Goal: Task Accomplishment & Management: Use online tool/utility

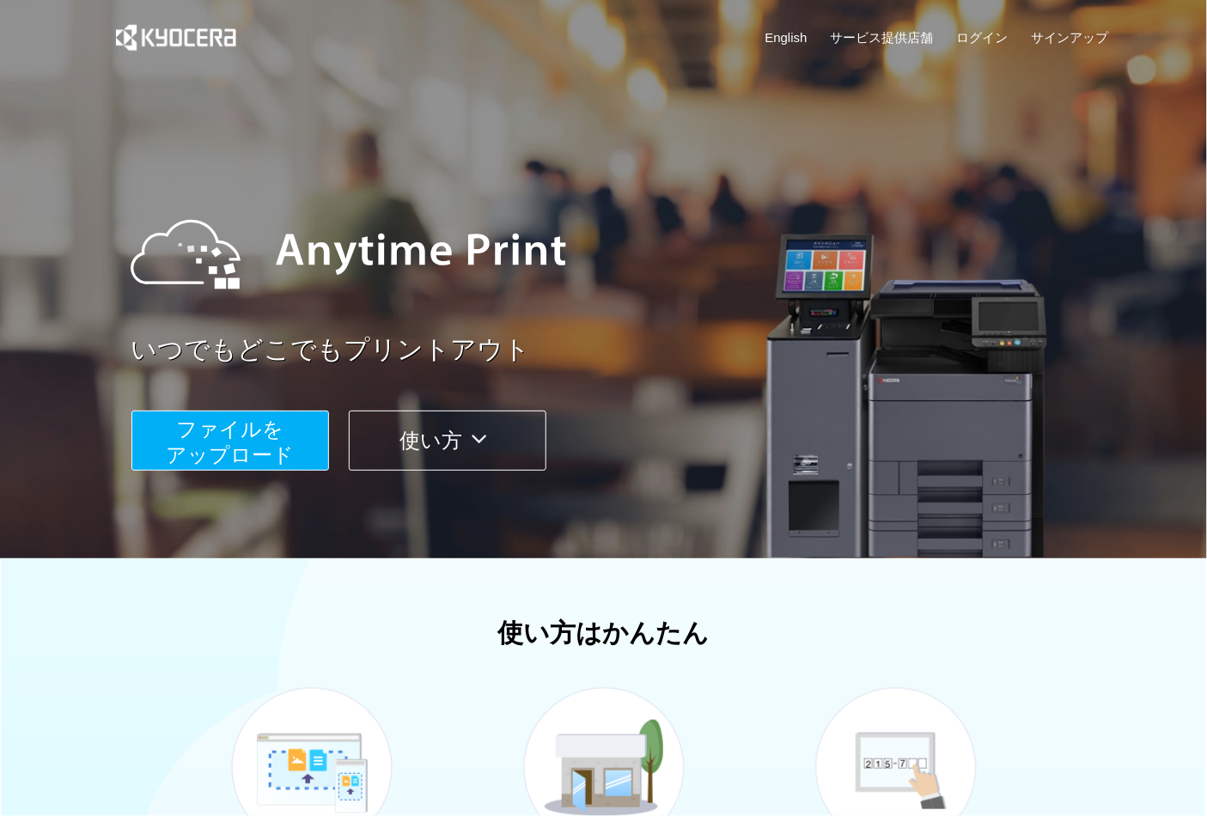
click at [273, 436] on span "ファイルを ​​アップロード" at bounding box center [230, 441] width 128 height 49
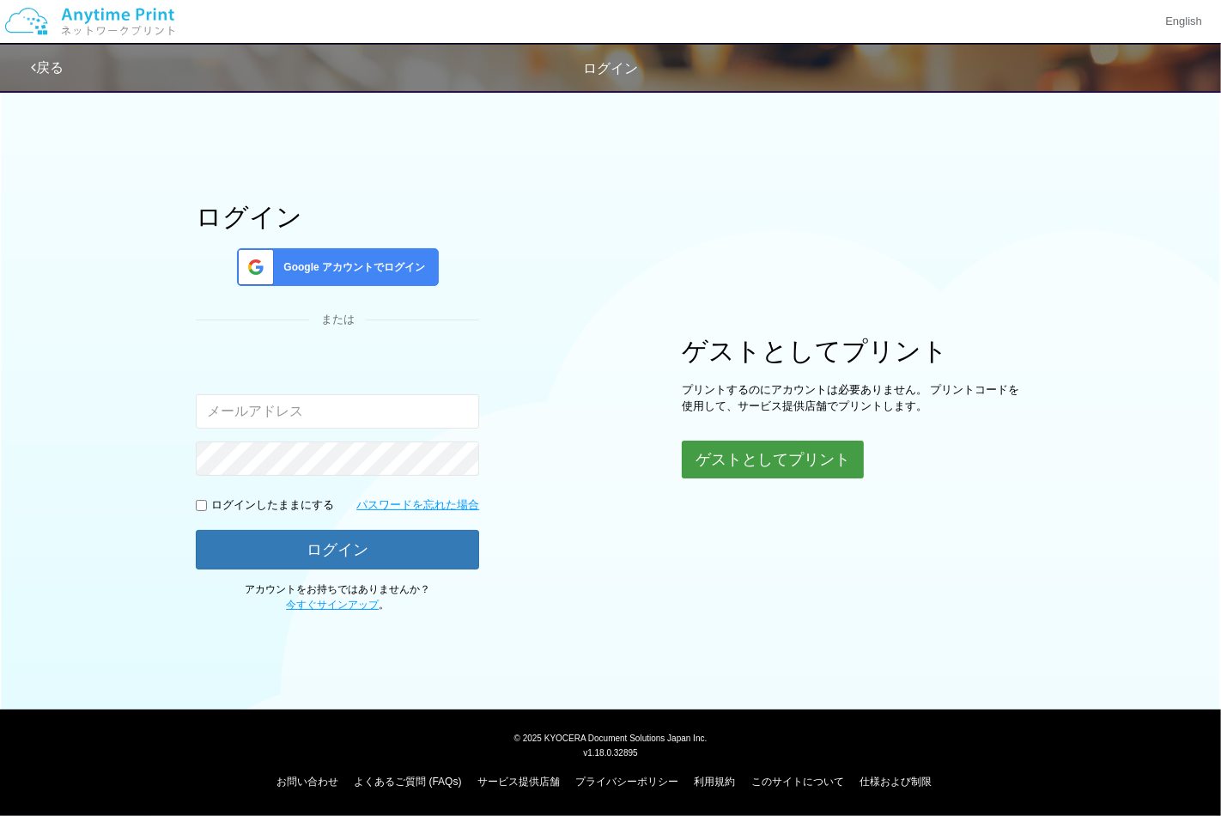
click at [754, 453] on button "ゲストとしてプリント" at bounding box center [773, 460] width 182 height 38
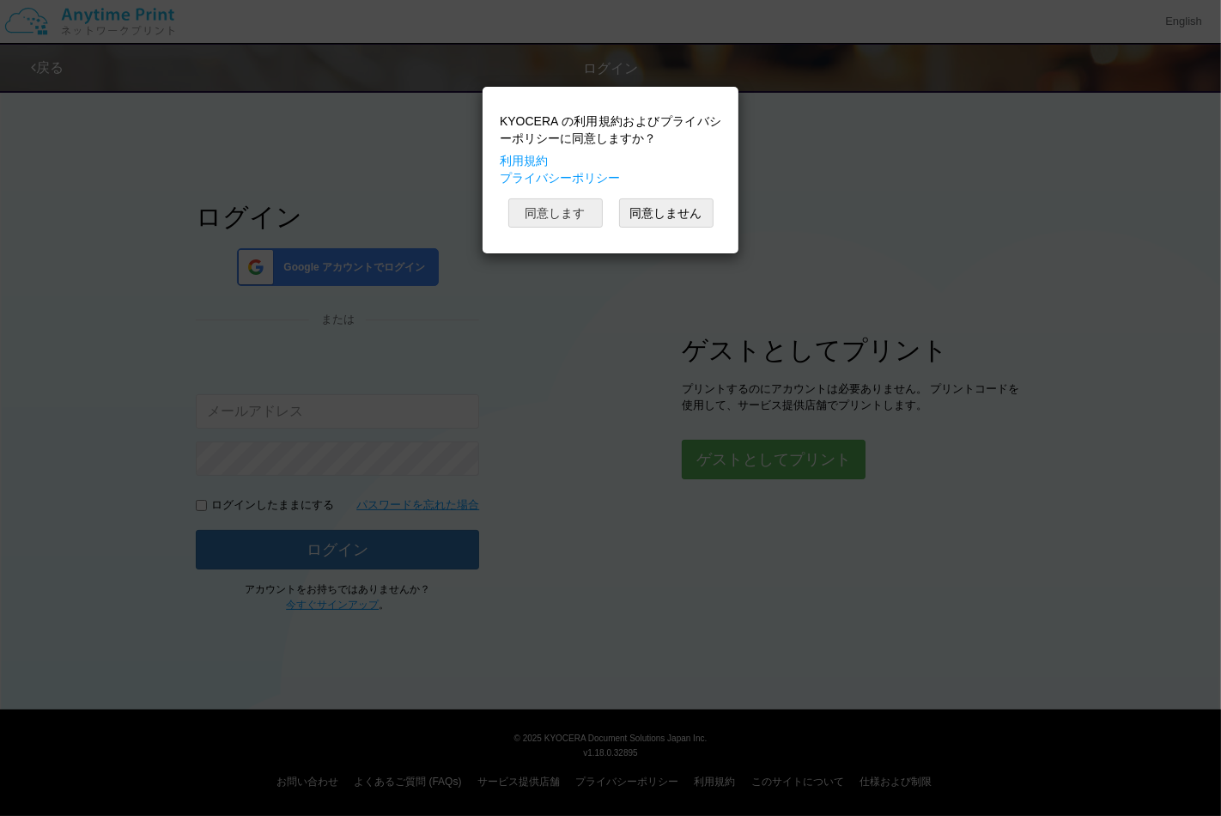
click at [586, 224] on button "同意します" at bounding box center [555, 212] width 94 height 29
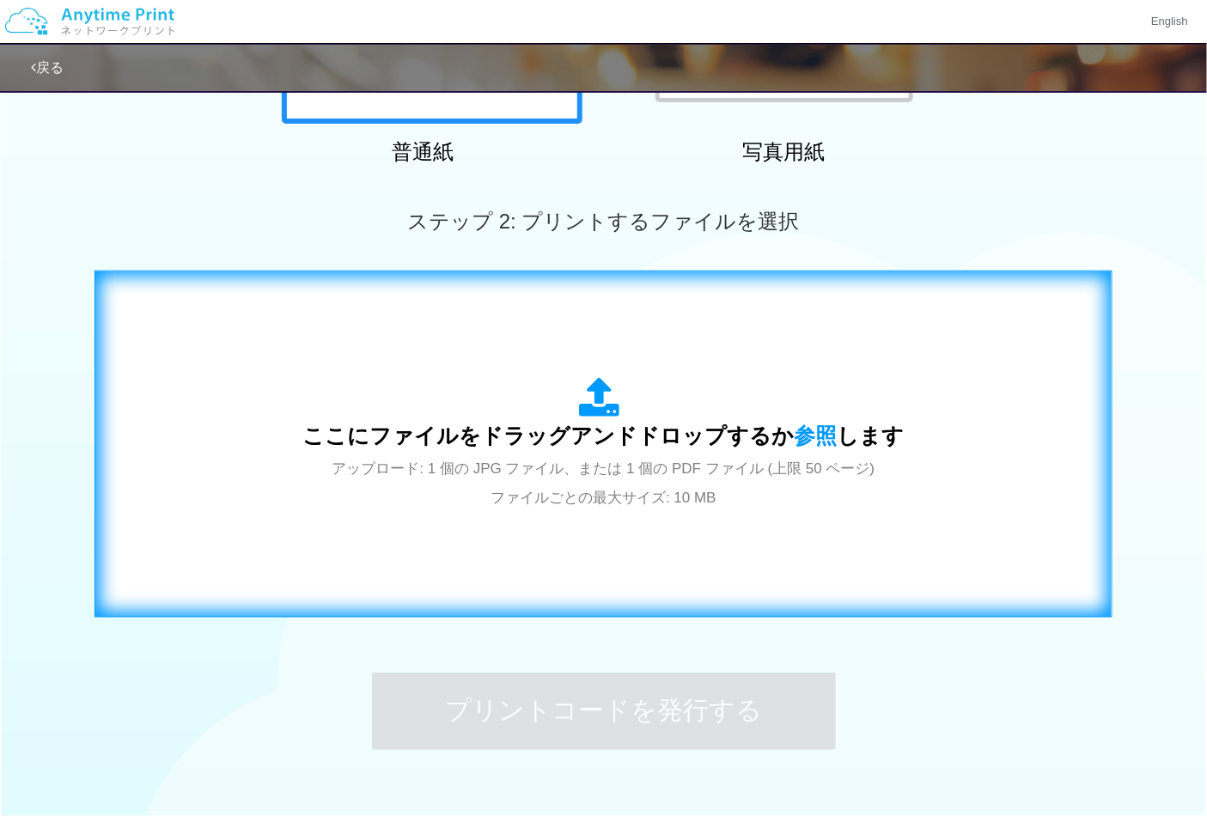
scroll to position [490, 0]
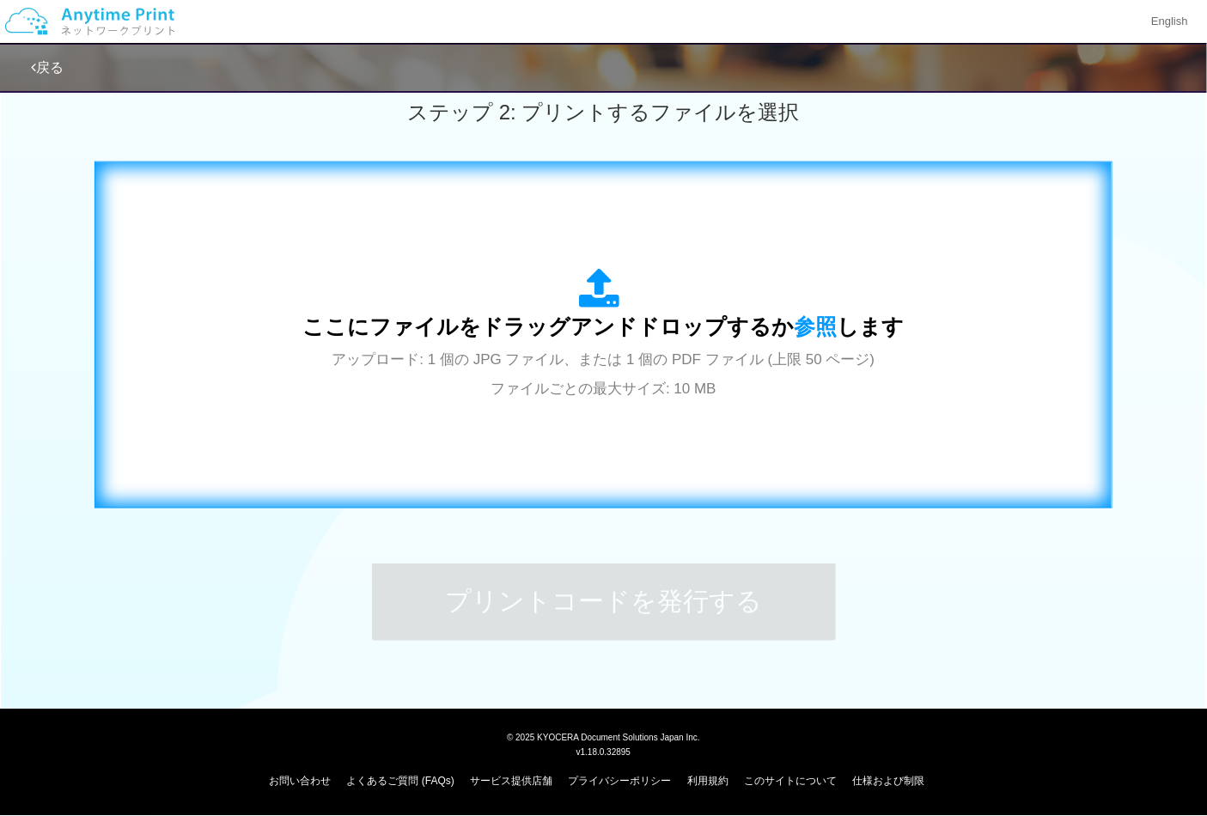
click at [634, 397] on span "アップロード: 1 個の JPG ファイル、または 1 個の PDF ファイル (上限 50 ページ) ファイルごとの最大サイズ: 10 MB" at bounding box center [603, 374] width 543 height 46
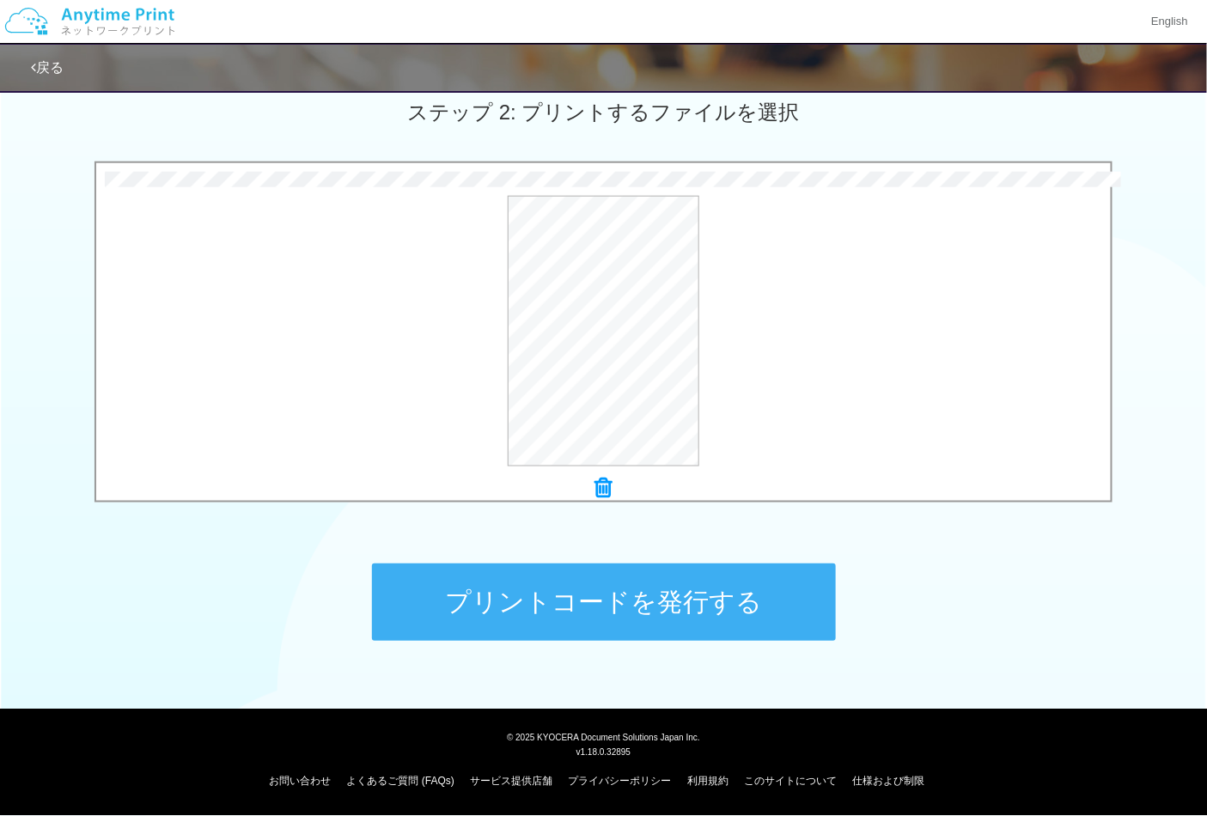
click at [701, 587] on button "プリントコードを発行する" at bounding box center [604, 601] width 464 height 77
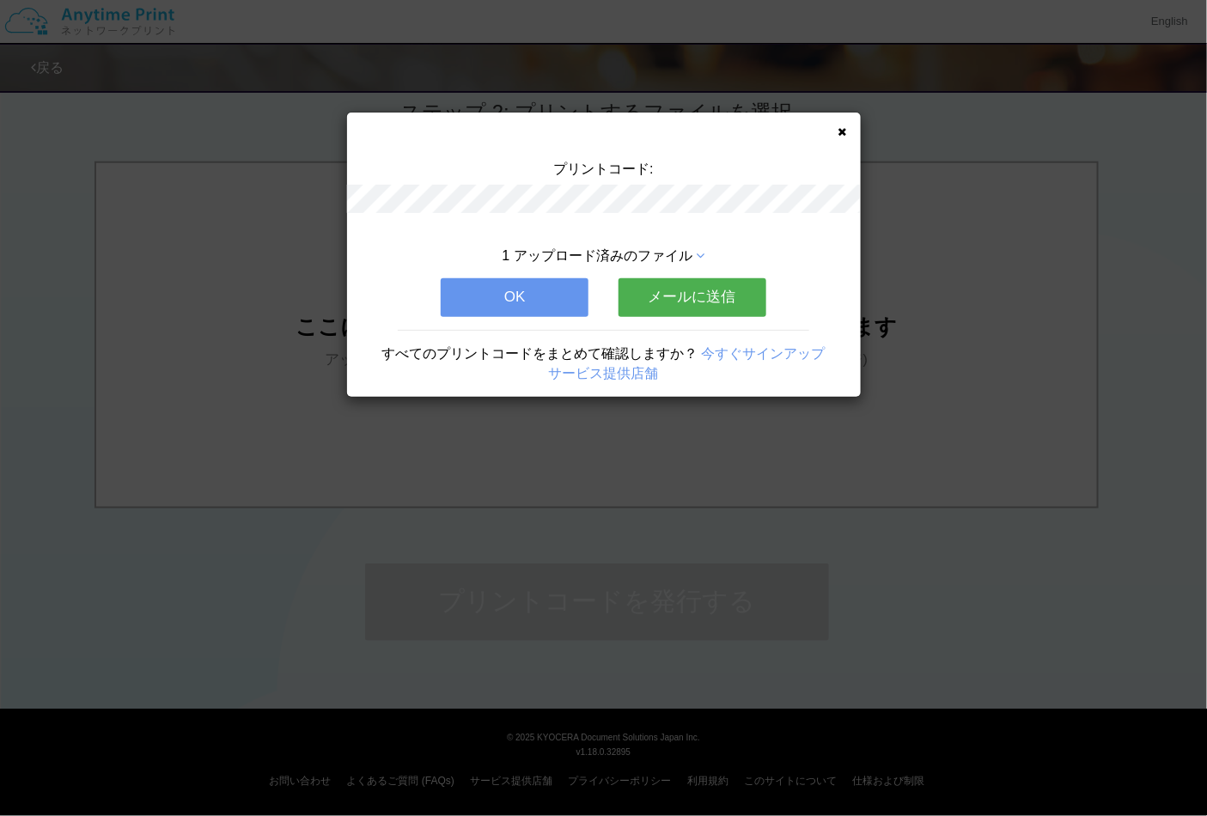
scroll to position [0, 0]
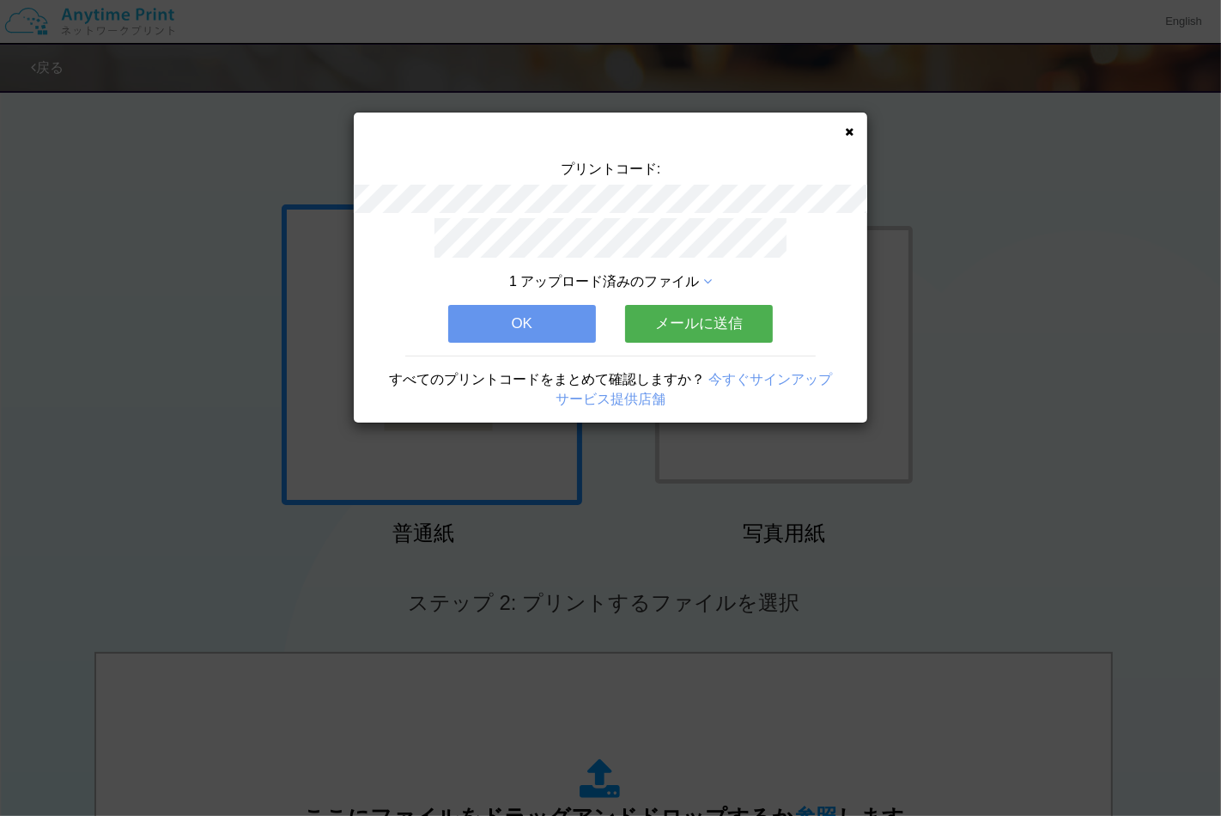
click at [581, 314] on button "OK" at bounding box center [522, 324] width 148 height 38
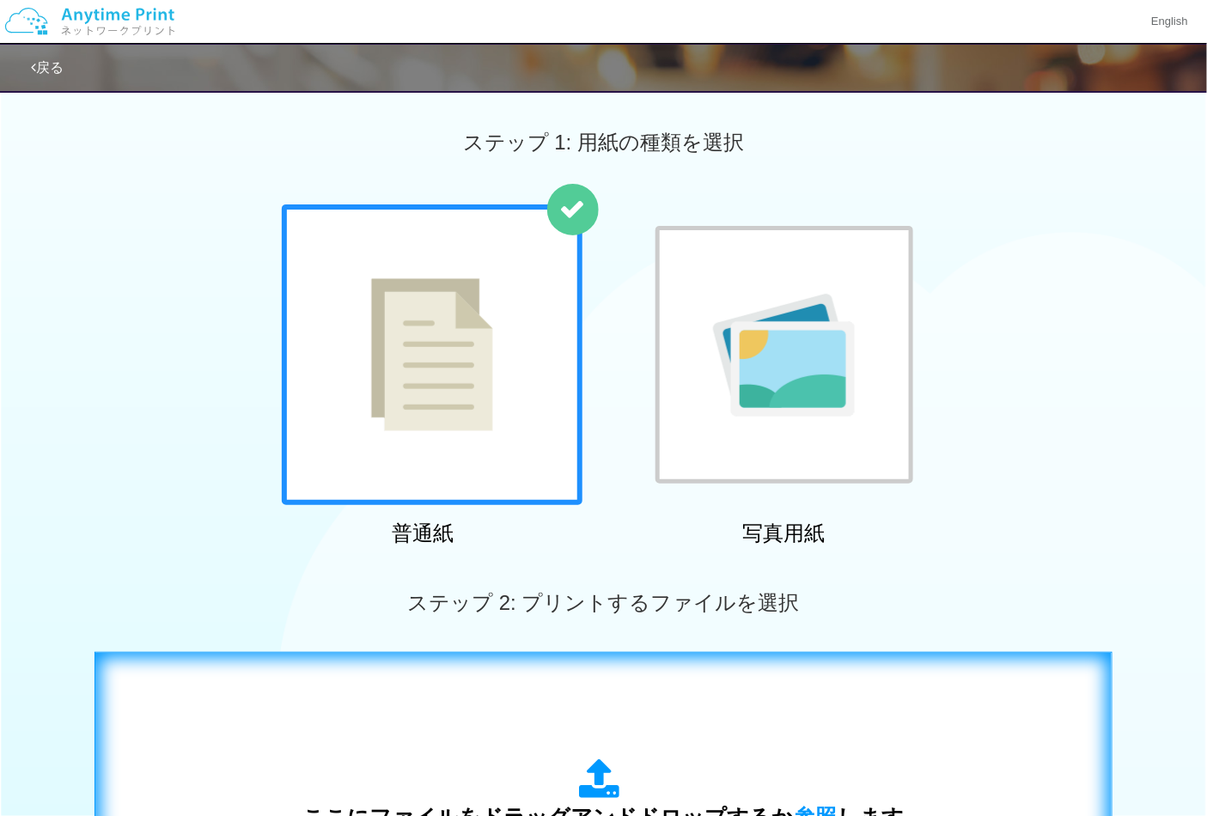
scroll to position [286, 0]
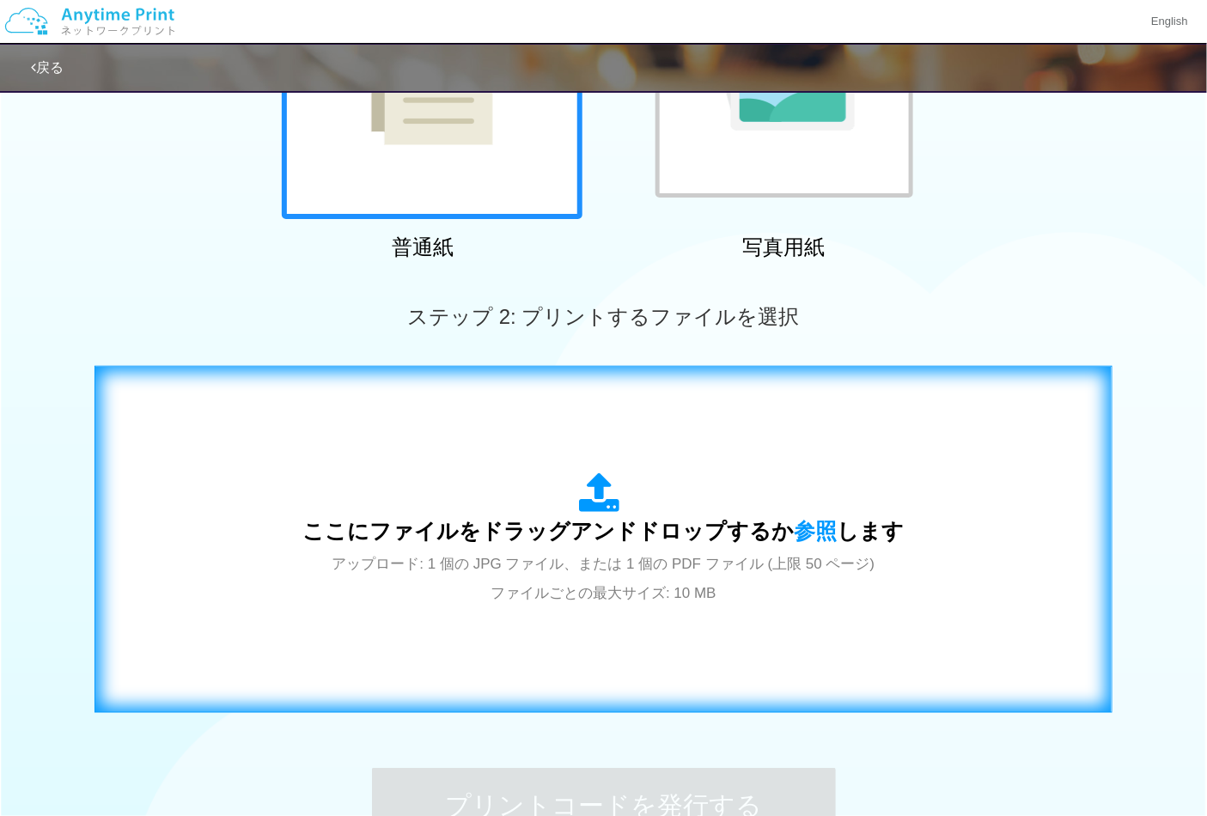
click at [640, 599] on span "アップロード: 1 個の JPG ファイル、または 1 個の PDF ファイル (上限 50 ページ) ファイルごとの最大サイズ: 10 MB" at bounding box center [603, 579] width 543 height 46
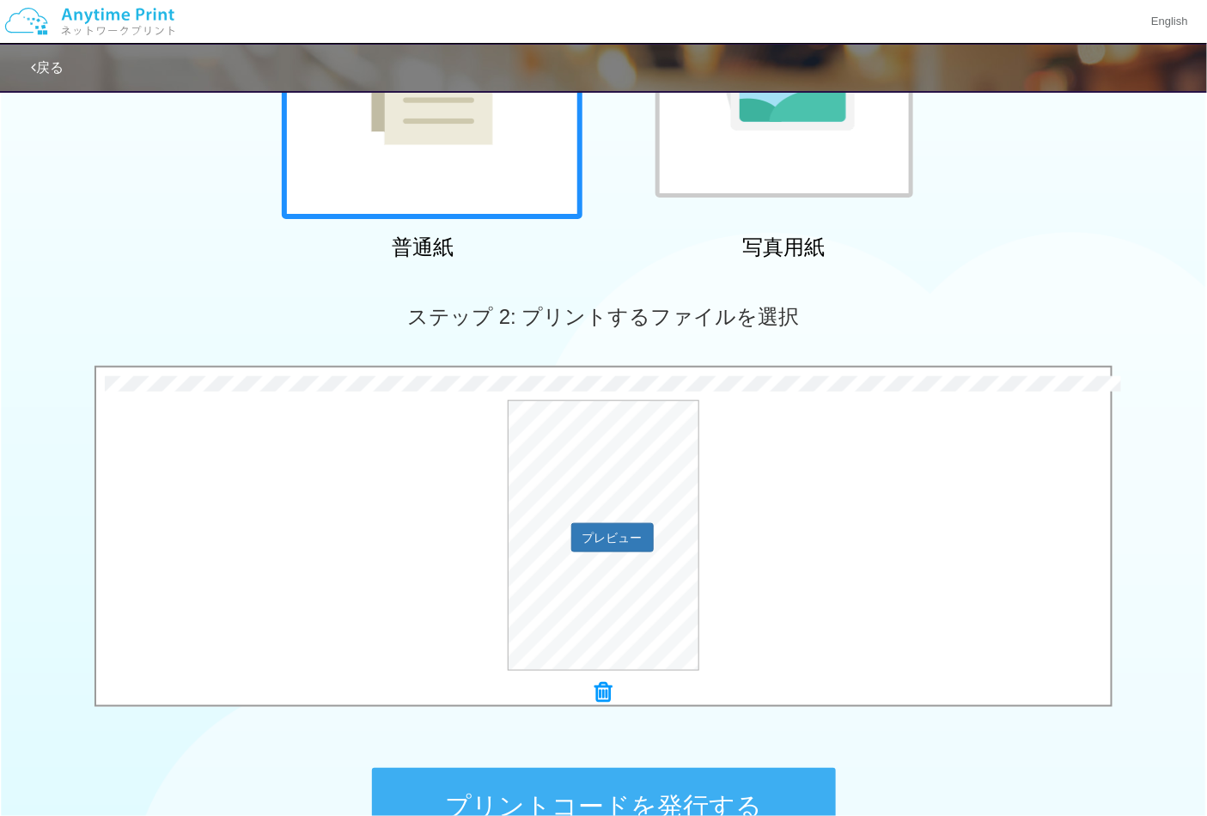
scroll to position [490, 0]
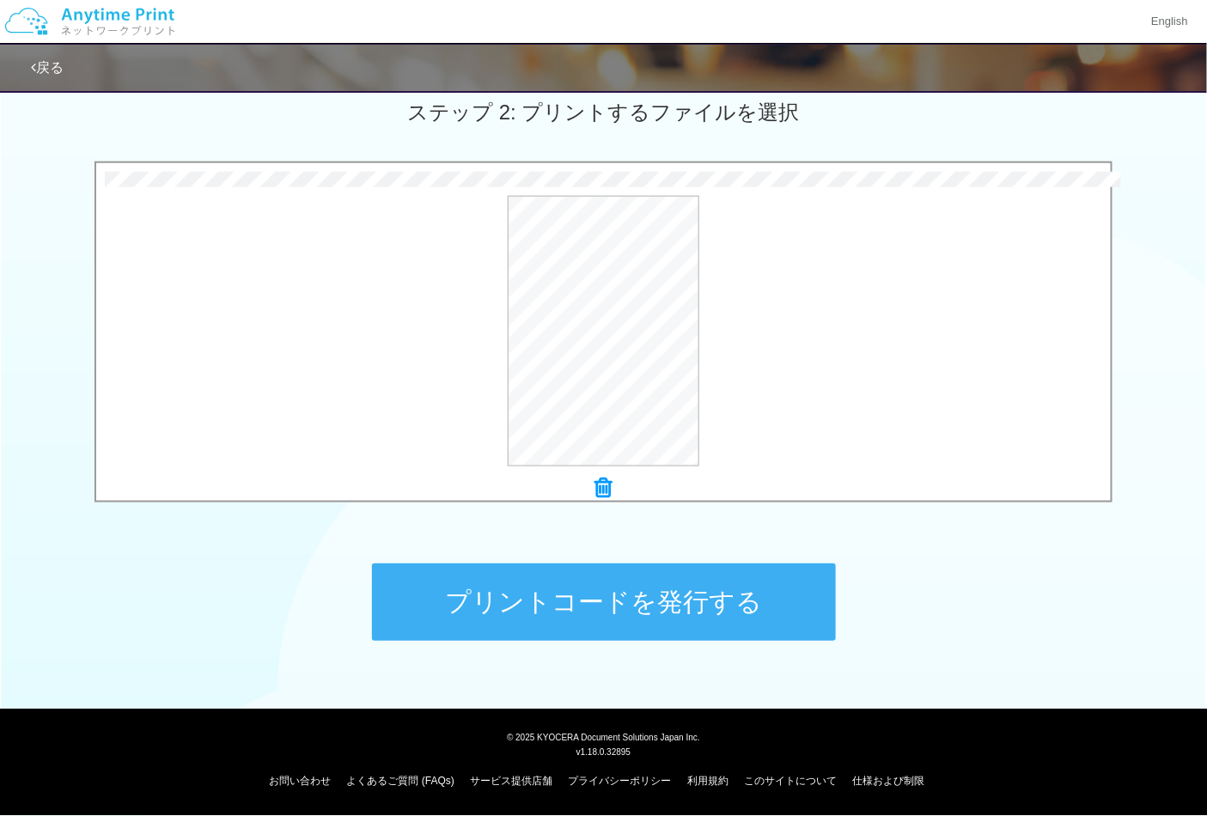
click at [719, 582] on button "プリントコードを発行する" at bounding box center [604, 601] width 464 height 77
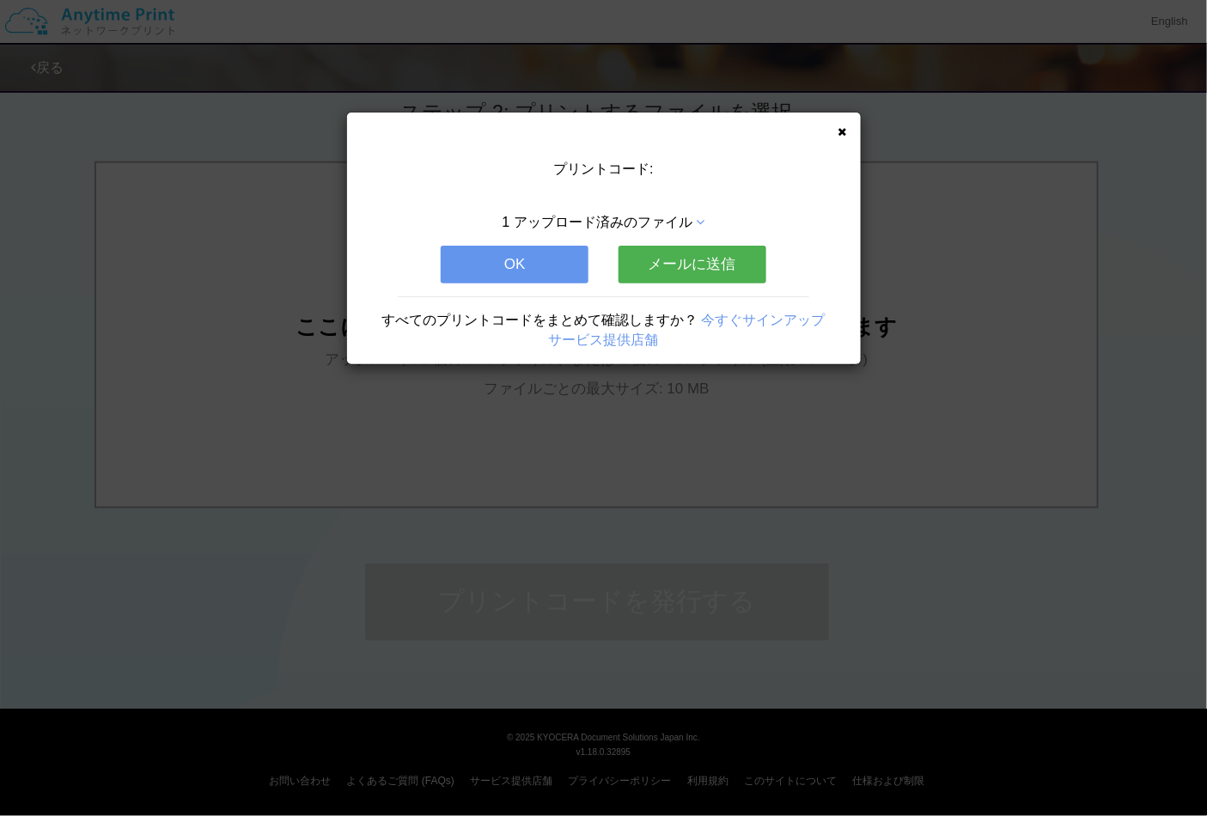
scroll to position [0, 0]
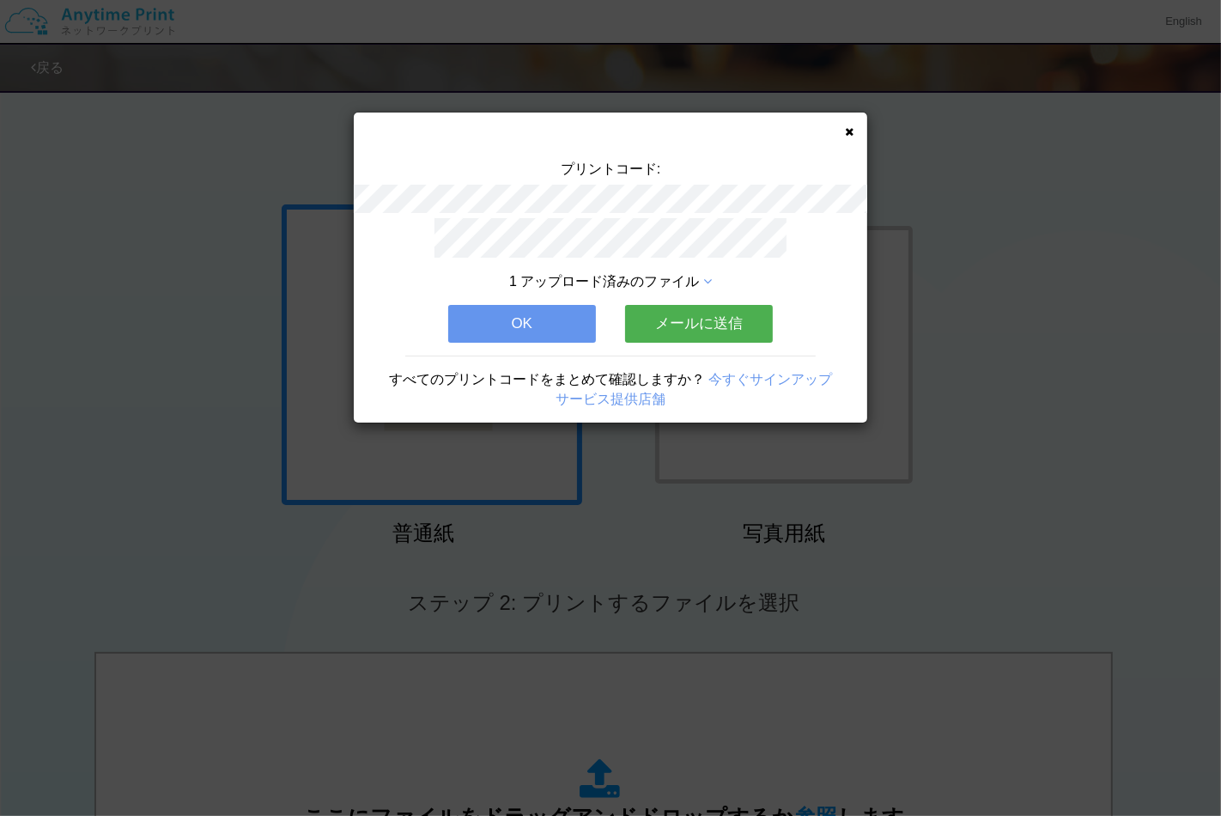
click at [698, 277] on div "1 アップロード済みのファイル" at bounding box center [611, 282] width 360 height 20
click at [708, 276] on icon at bounding box center [707, 282] width 9 height 14
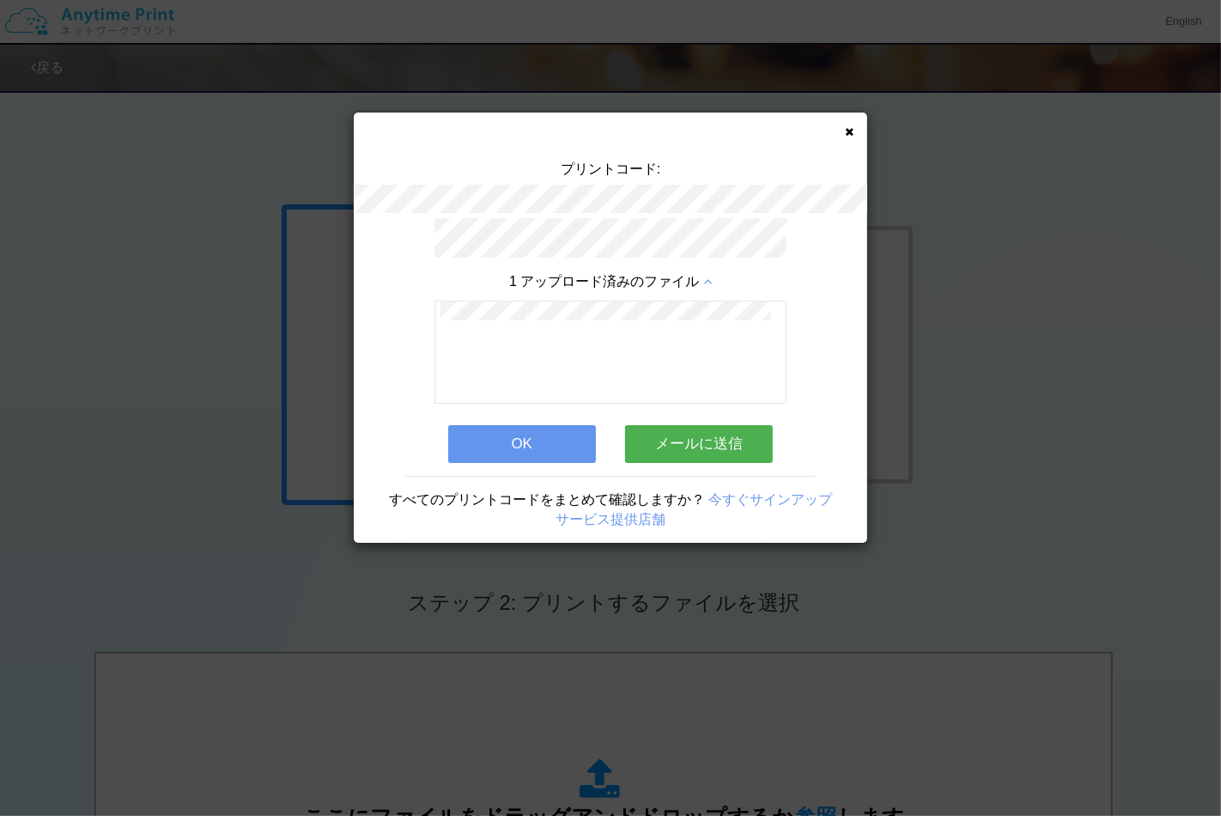
click at [846, 131] on icon at bounding box center [849, 131] width 9 height 11
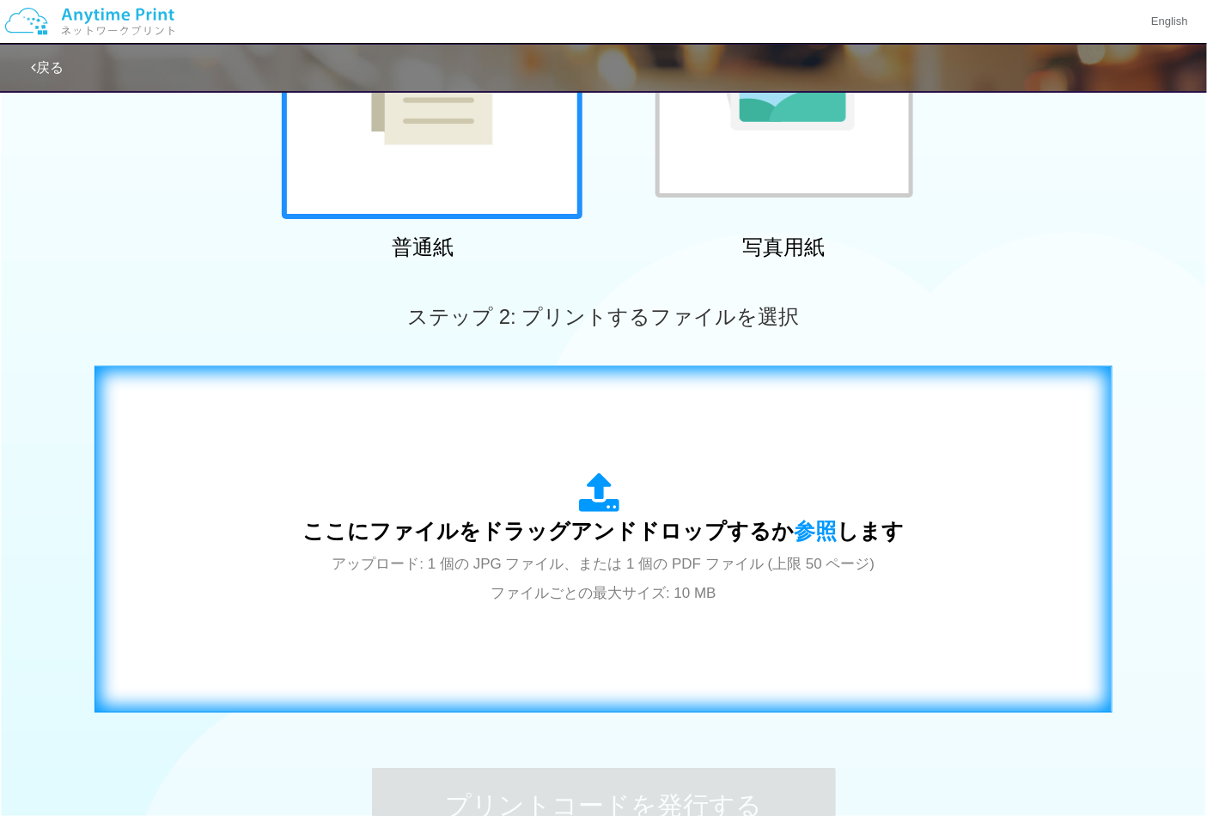
scroll to position [381, 0]
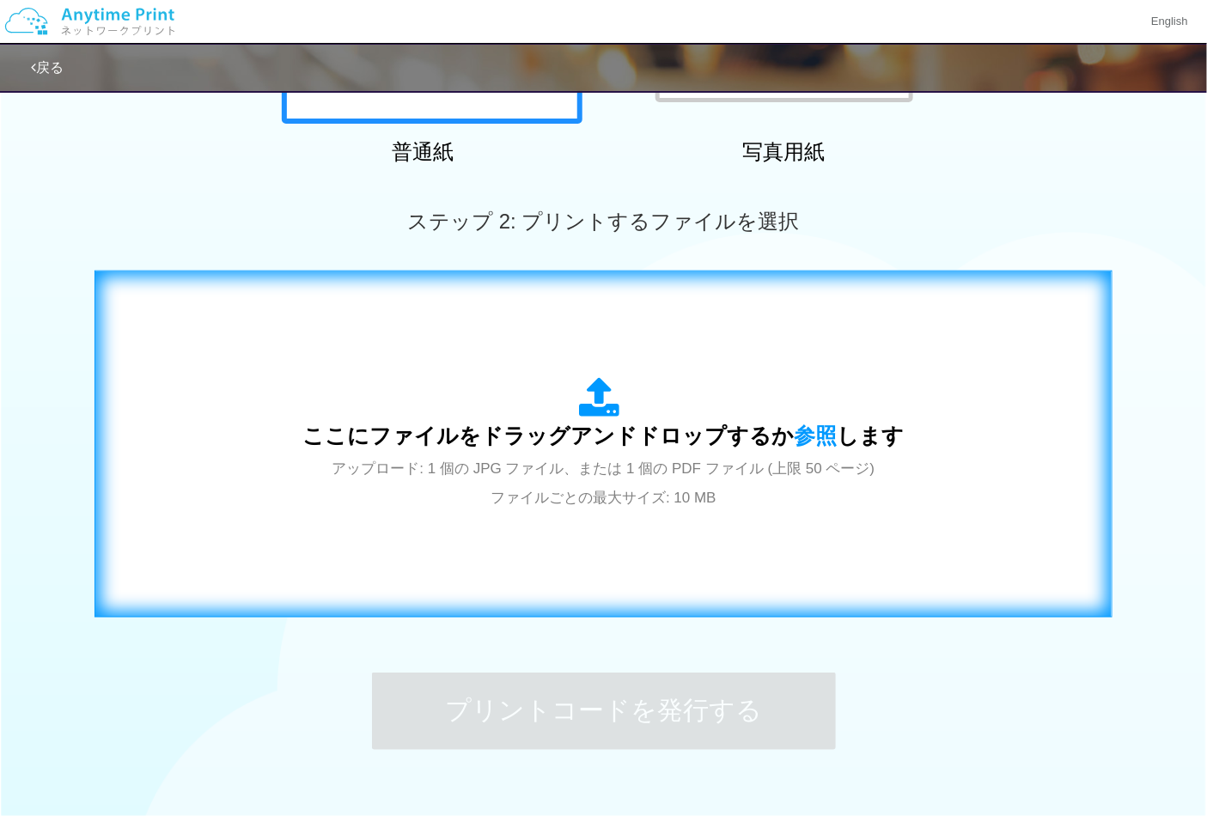
click at [704, 430] on span "ここにファイルをドラッグアンドドロップするか 参照 します" at bounding box center [603, 435] width 601 height 24
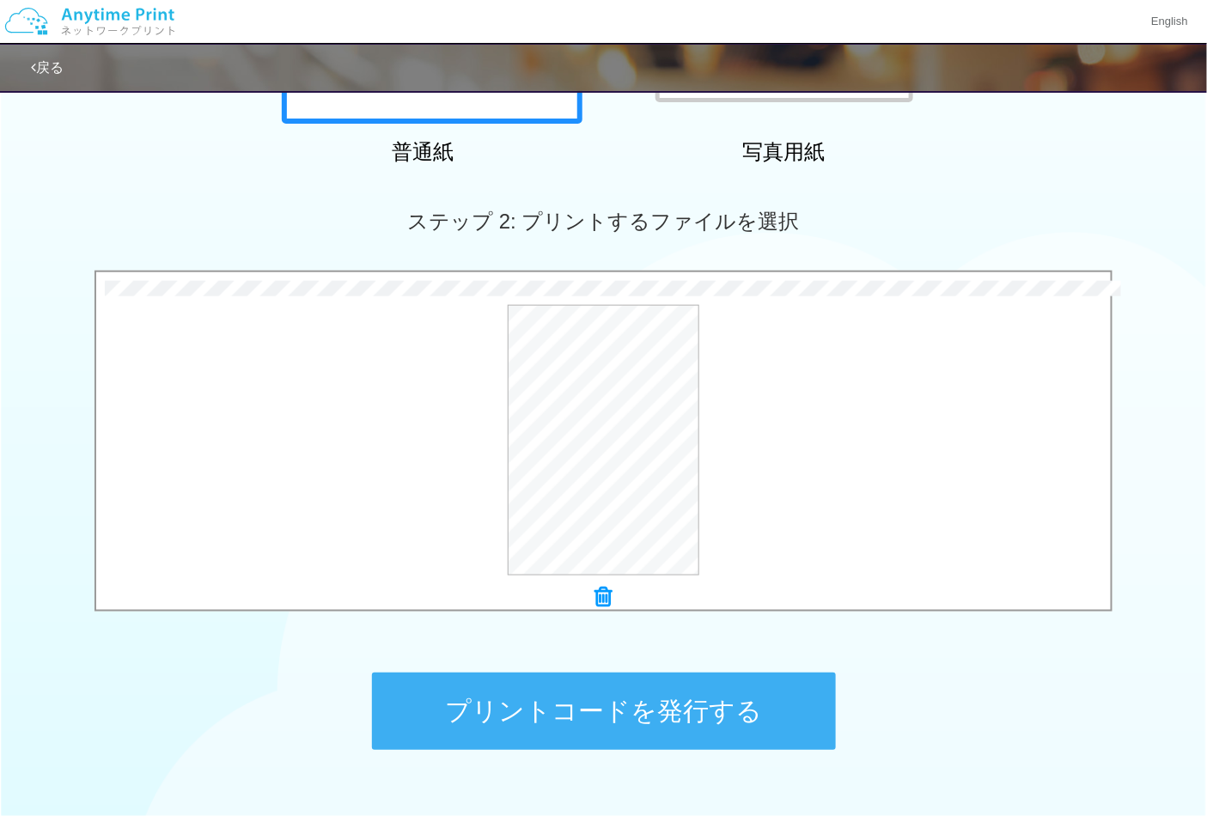
click at [639, 699] on button "プリントコードを発行する" at bounding box center [604, 711] width 464 height 77
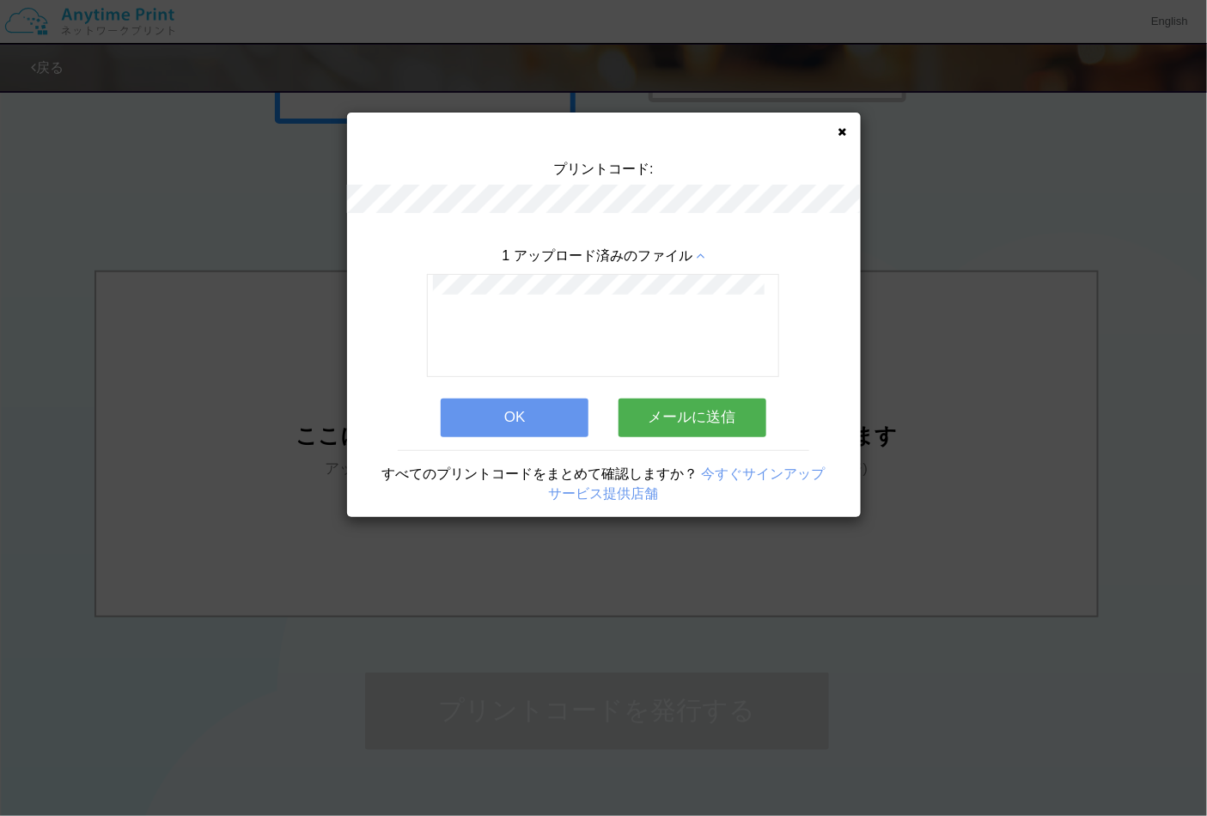
scroll to position [0, 0]
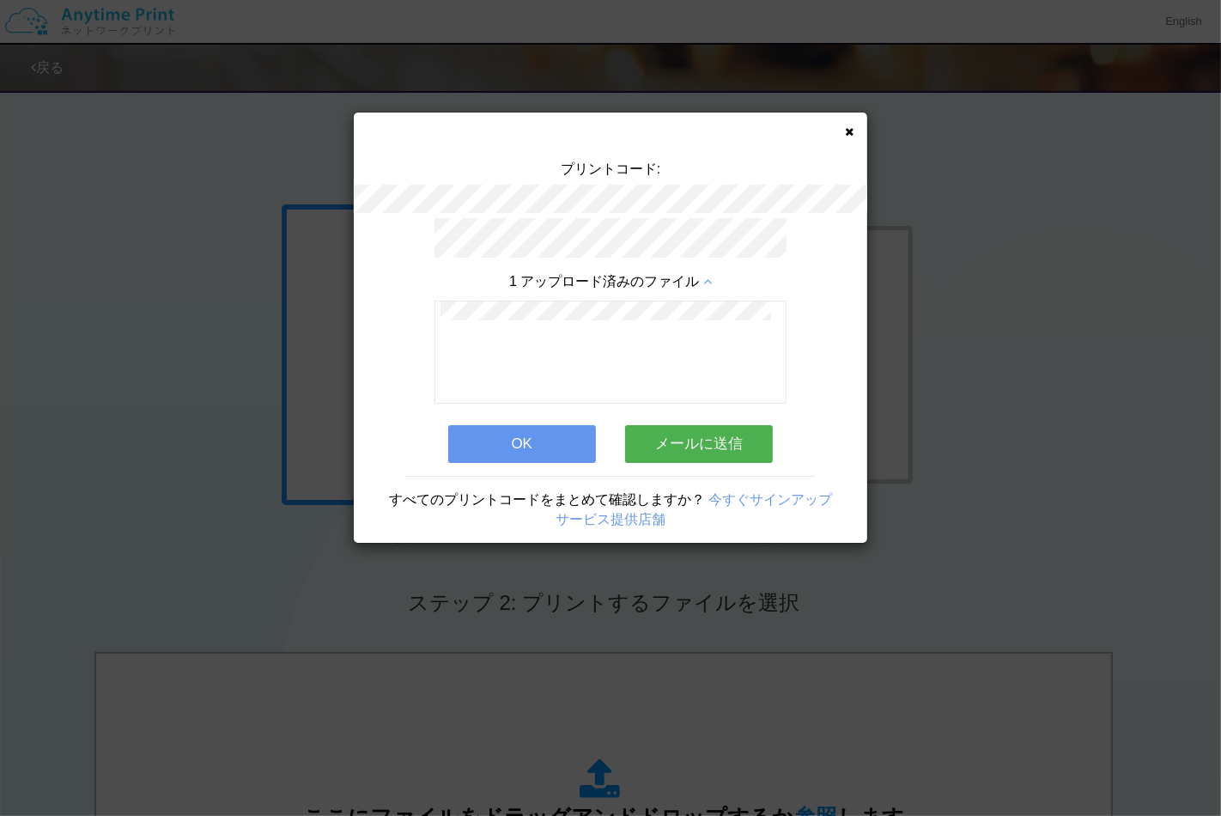
click at [561, 428] on button "OK" at bounding box center [522, 444] width 148 height 38
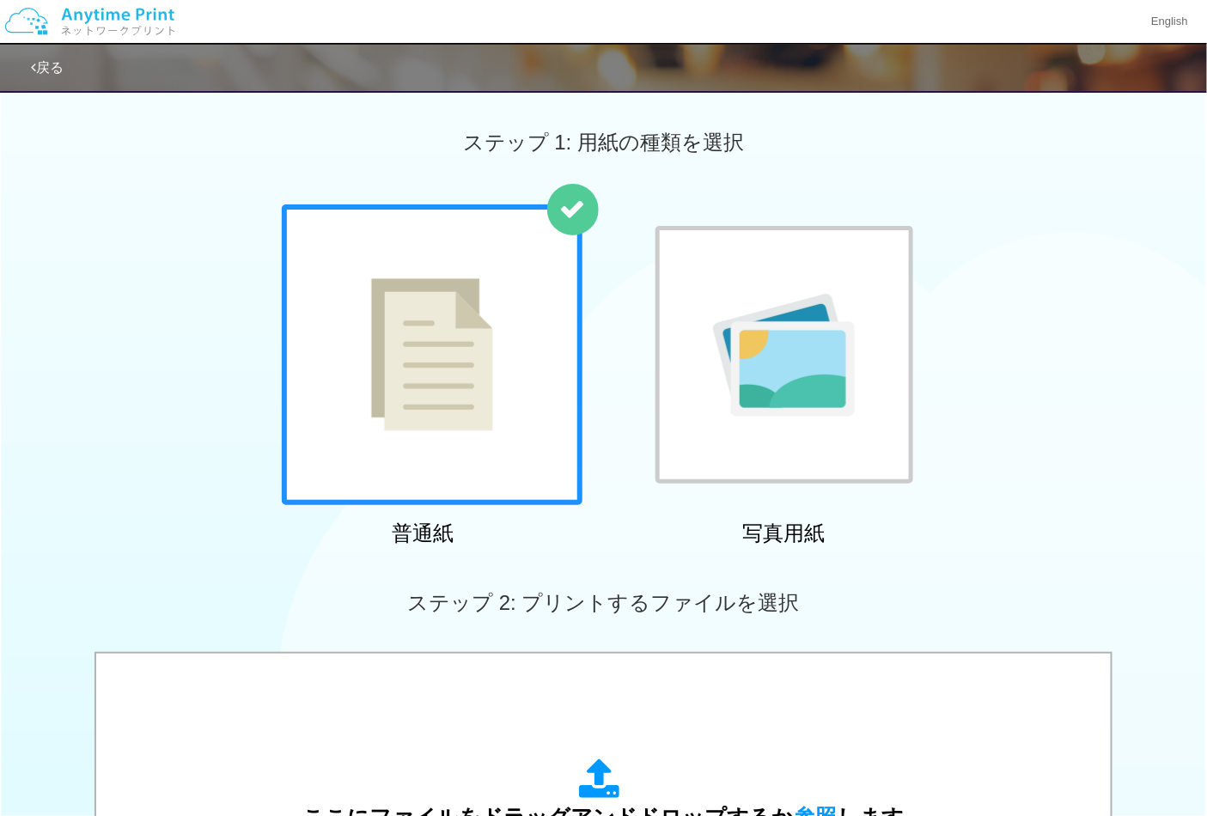
scroll to position [286, 0]
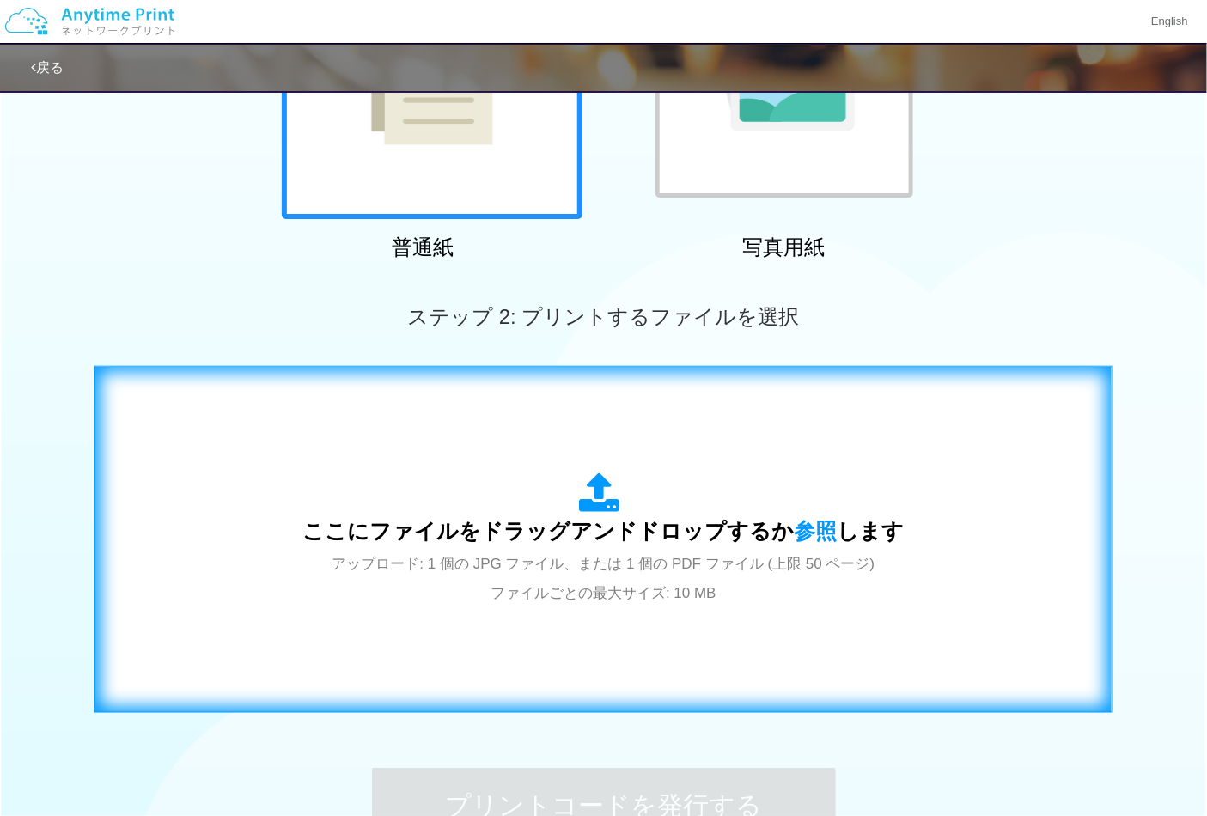
click at [616, 519] on span "ここにファイルをドラッグアンドドロップするか 参照 します" at bounding box center [603, 531] width 601 height 24
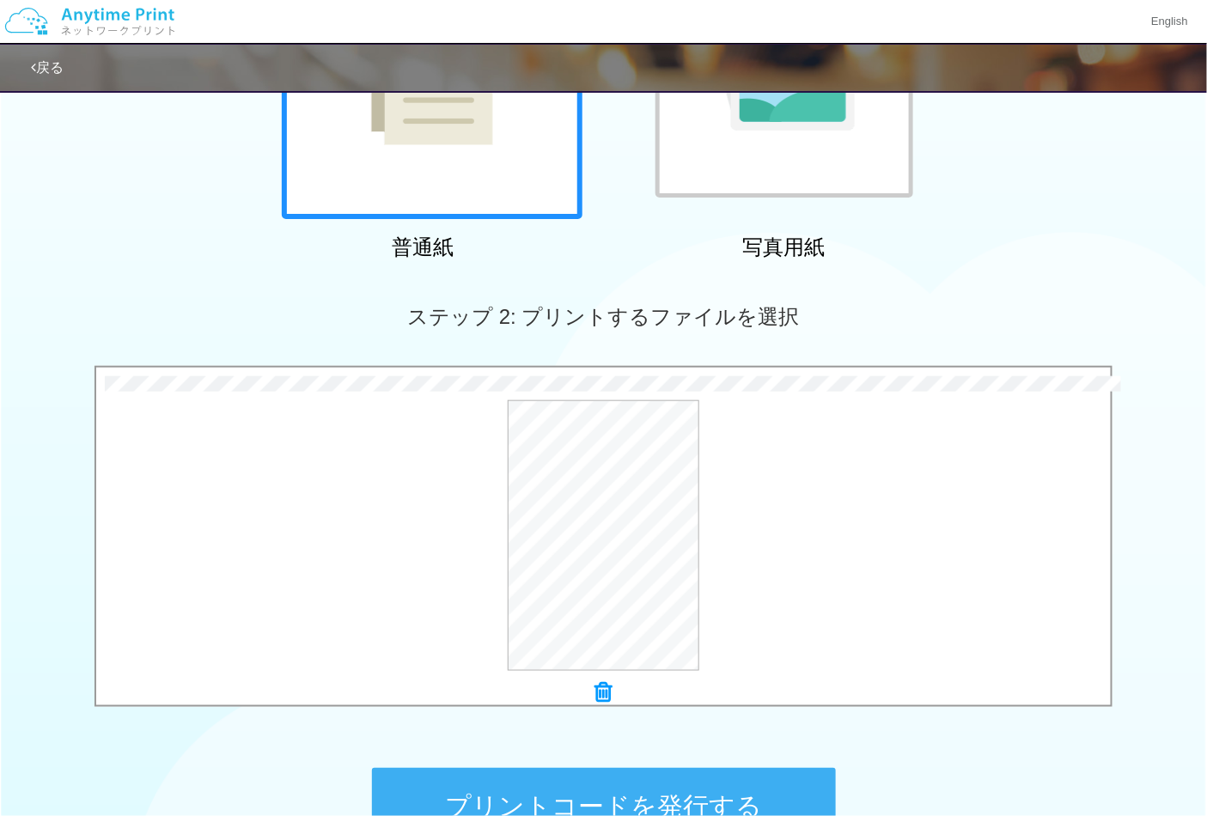
click at [677, 775] on button "プリントコードを発行する" at bounding box center [604, 806] width 464 height 77
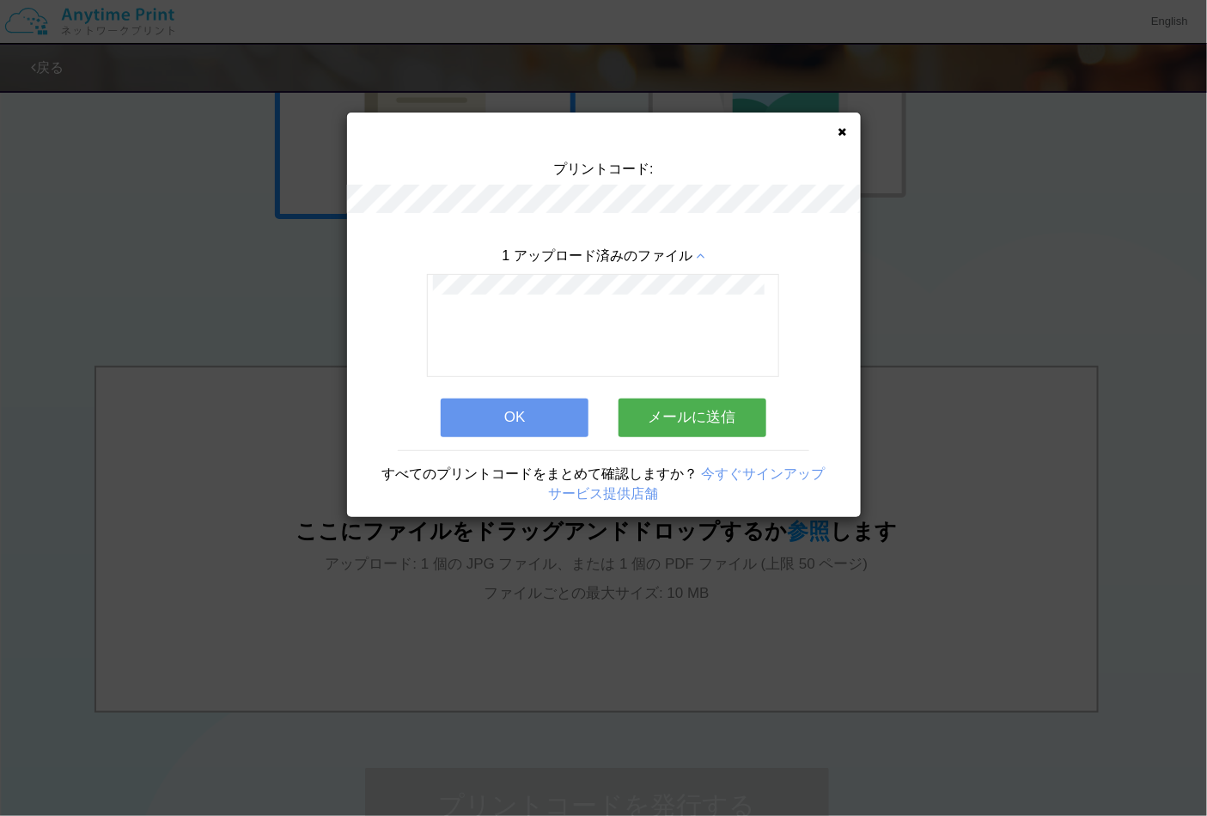
scroll to position [0, 0]
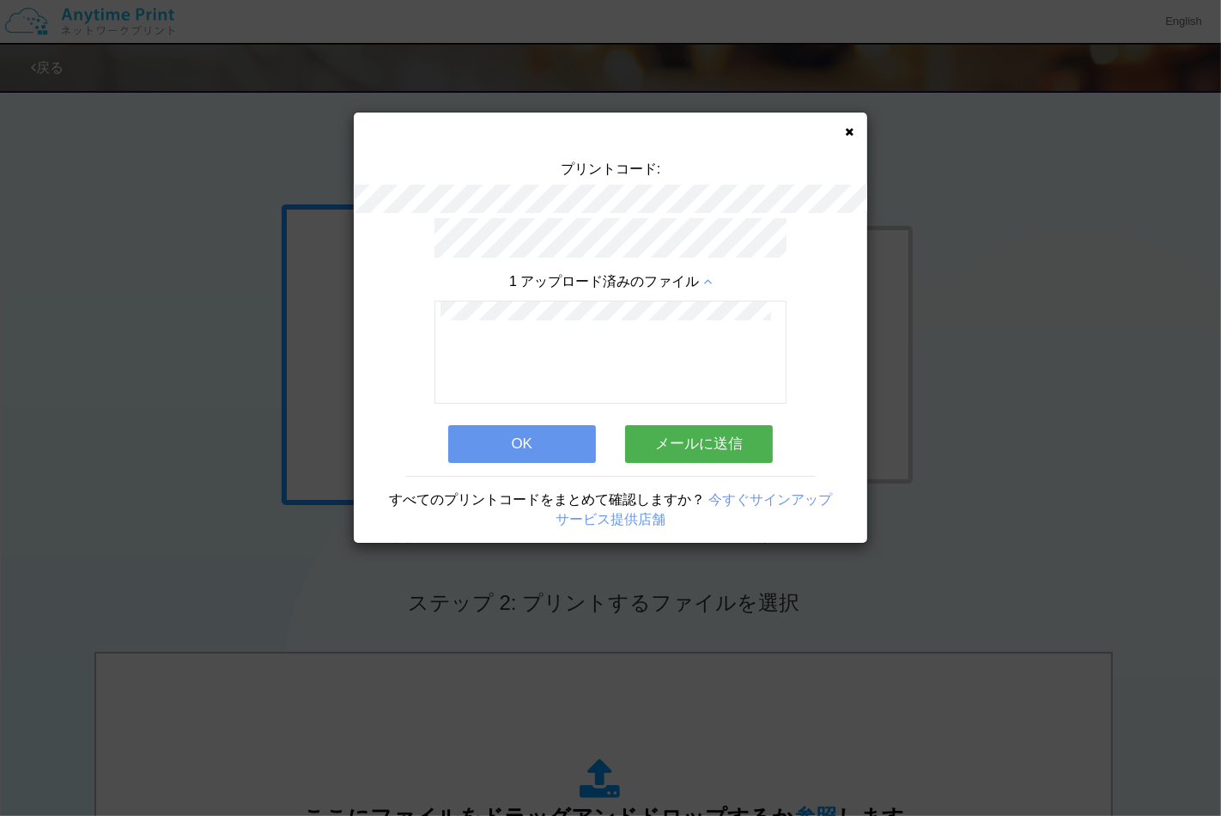
click at [520, 431] on button "OK" at bounding box center [522, 444] width 148 height 38
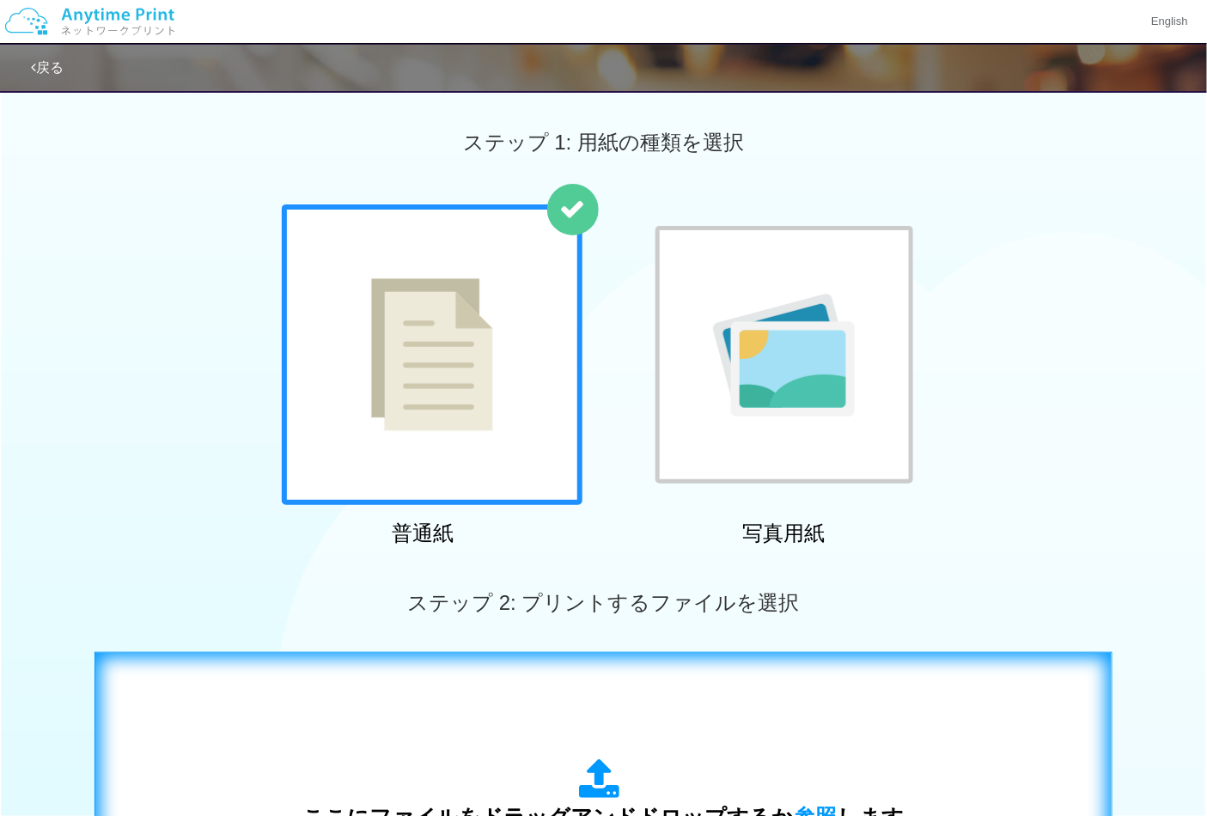
scroll to position [286, 0]
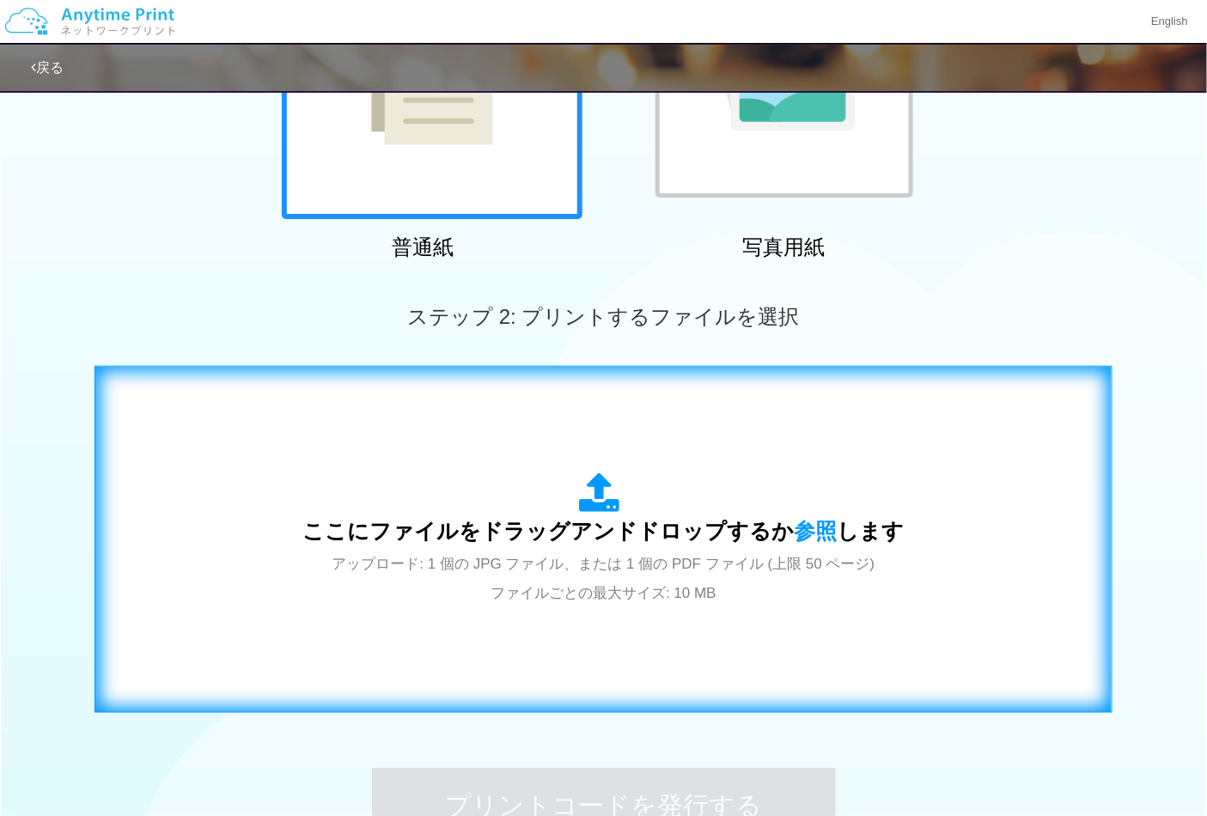
click at [581, 584] on span "アップロード: 1 個の JPG ファイル、または 1 個の PDF ファイル (上限 50 ページ) ファイルごとの最大サイズ: 10 MB" at bounding box center [603, 579] width 543 height 46
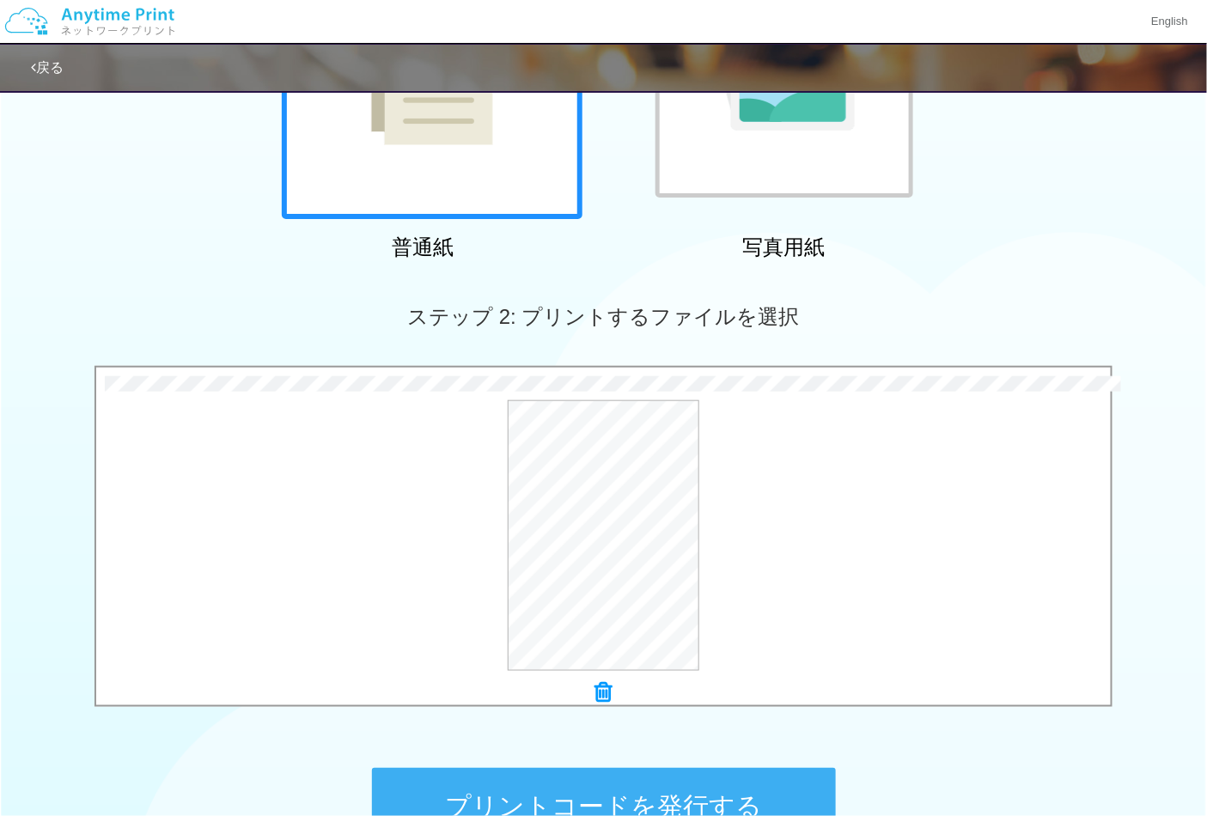
click at [668, 779] on button "プリントコードを発行する" at bounding box center [604, 806] width 464 height 77
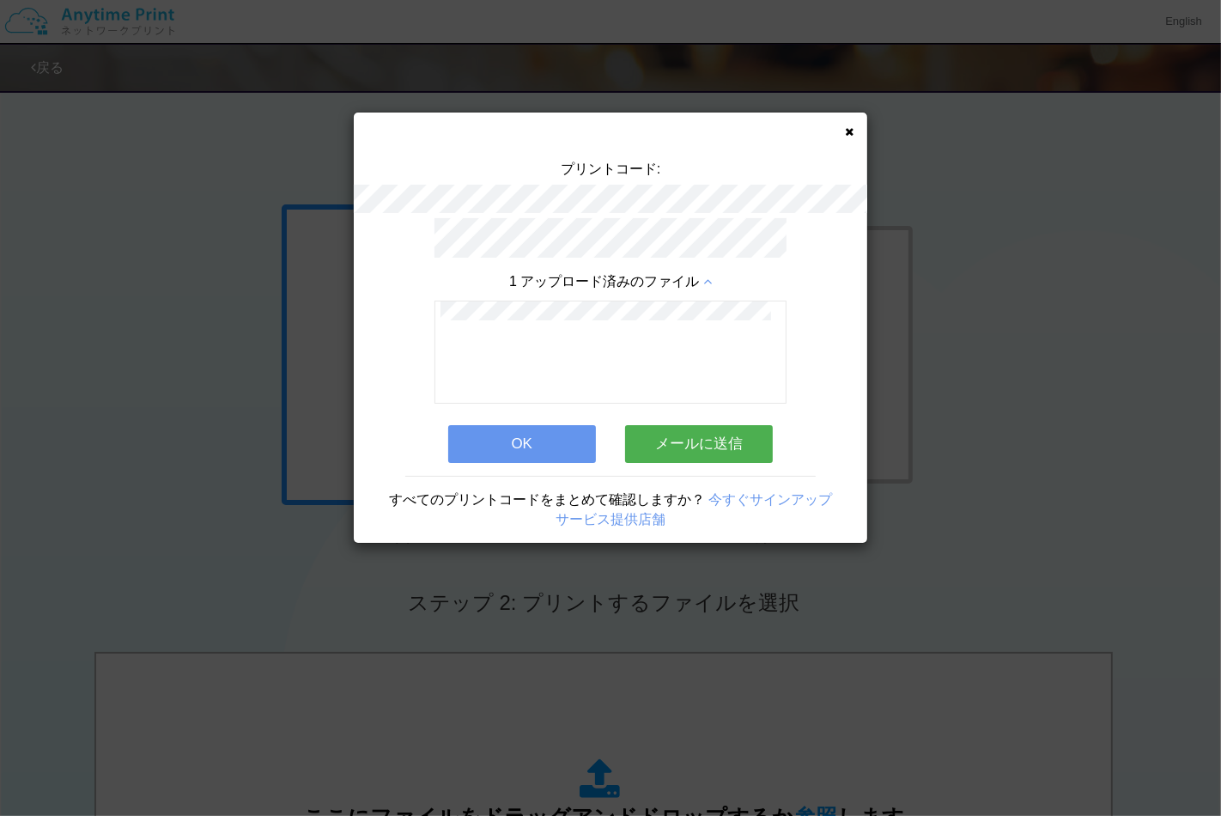
click at [550, 443] on button "OK" at bounding box center [522, 444] width 148 height 38
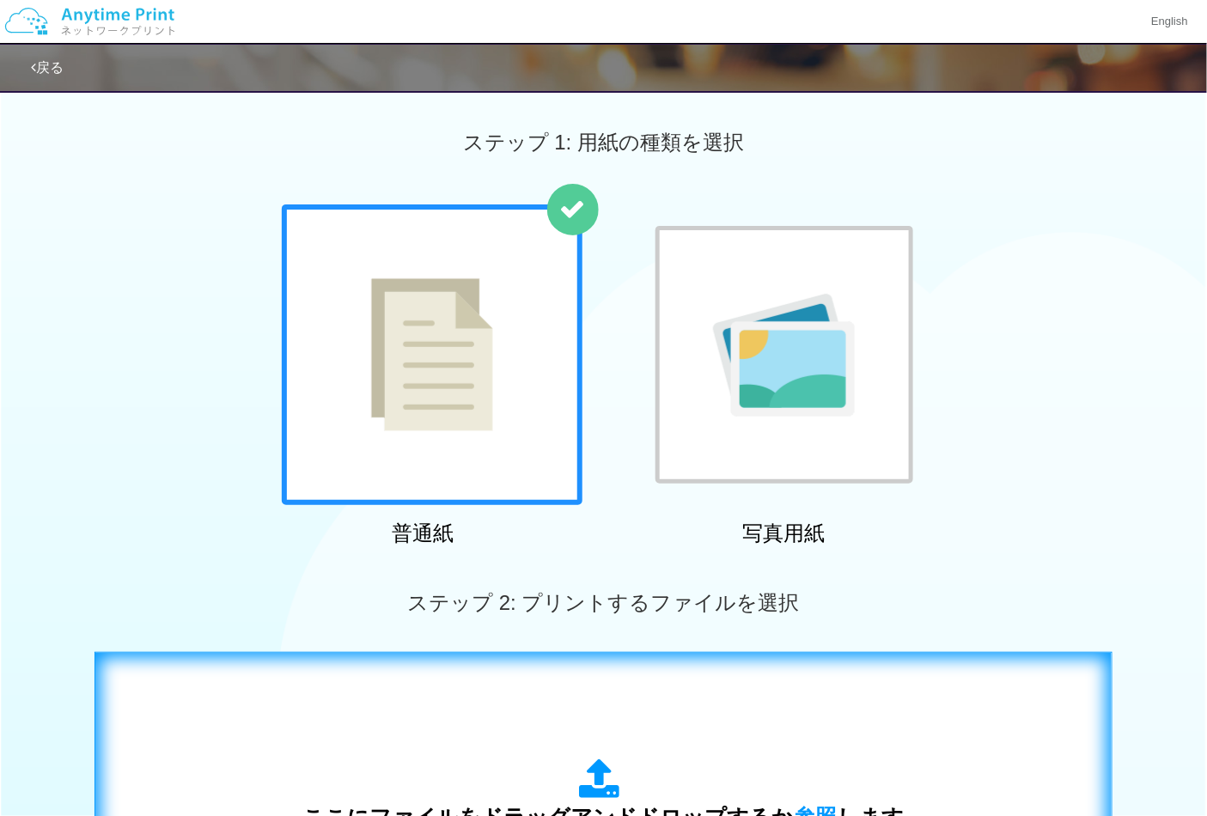
click at [641, 752] on div "ここにファイルをドラッグアンドドロップするか 参照 します アップロード: 1 個の JPG ファイル、または 1 個の PDF ファイル (上限 50 ペー…" at bounding box center [604, 825] width 982 height 311
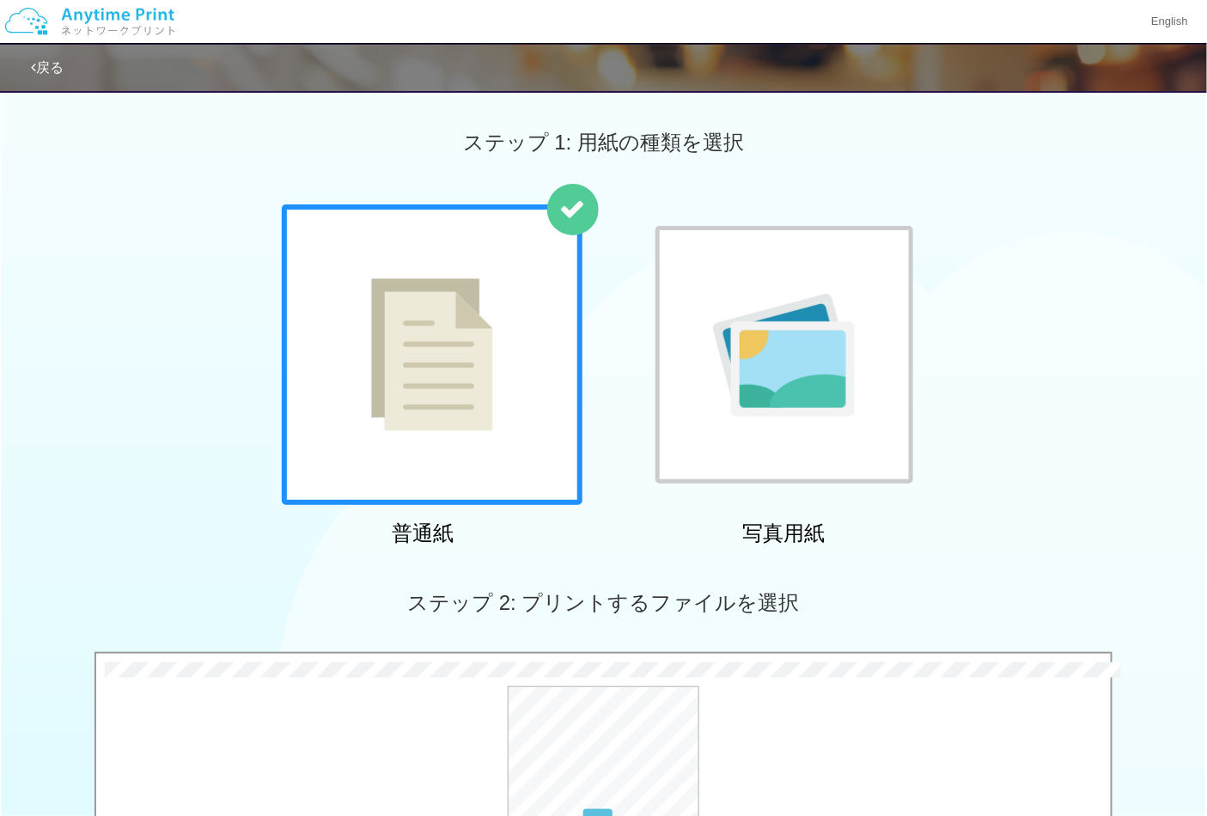
scroll to position [381, 0]
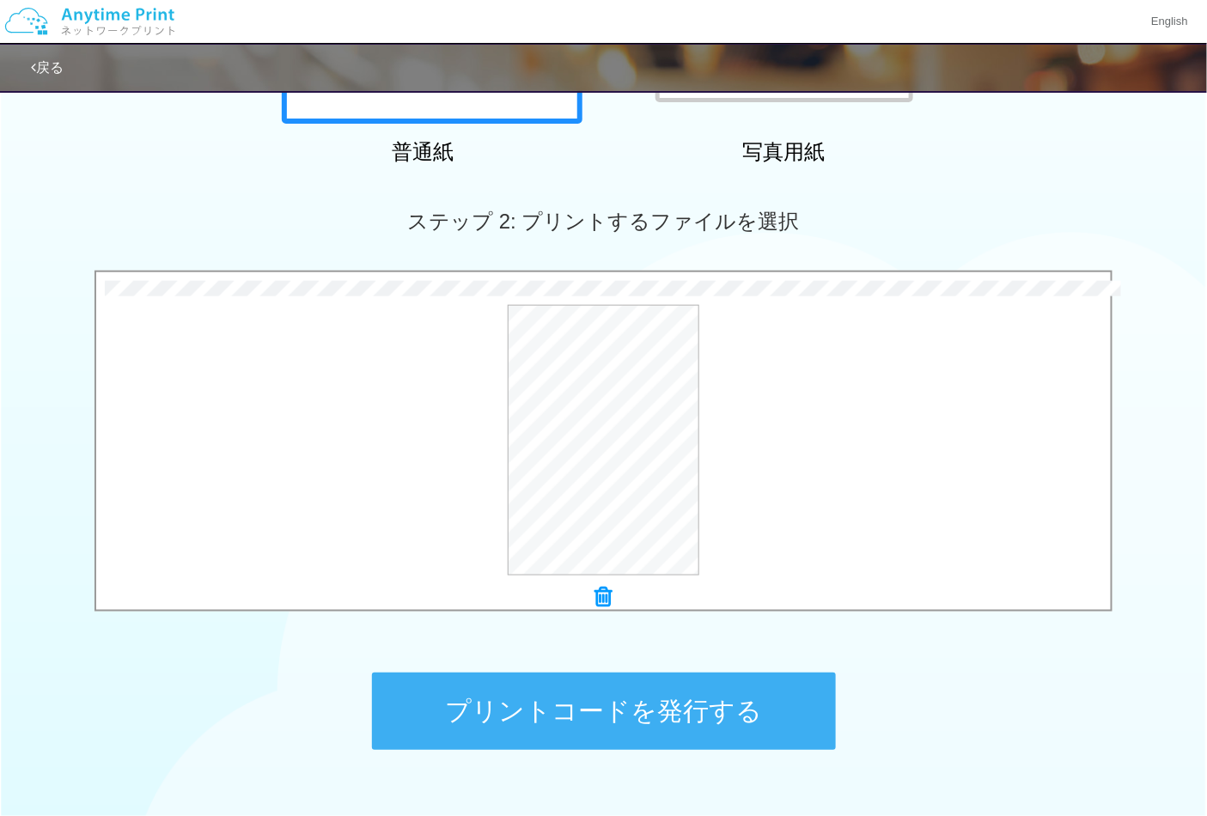
click at [709, 719] on button "プリントコードを発行する" at bounding box center [604, 711] width 464 height 77
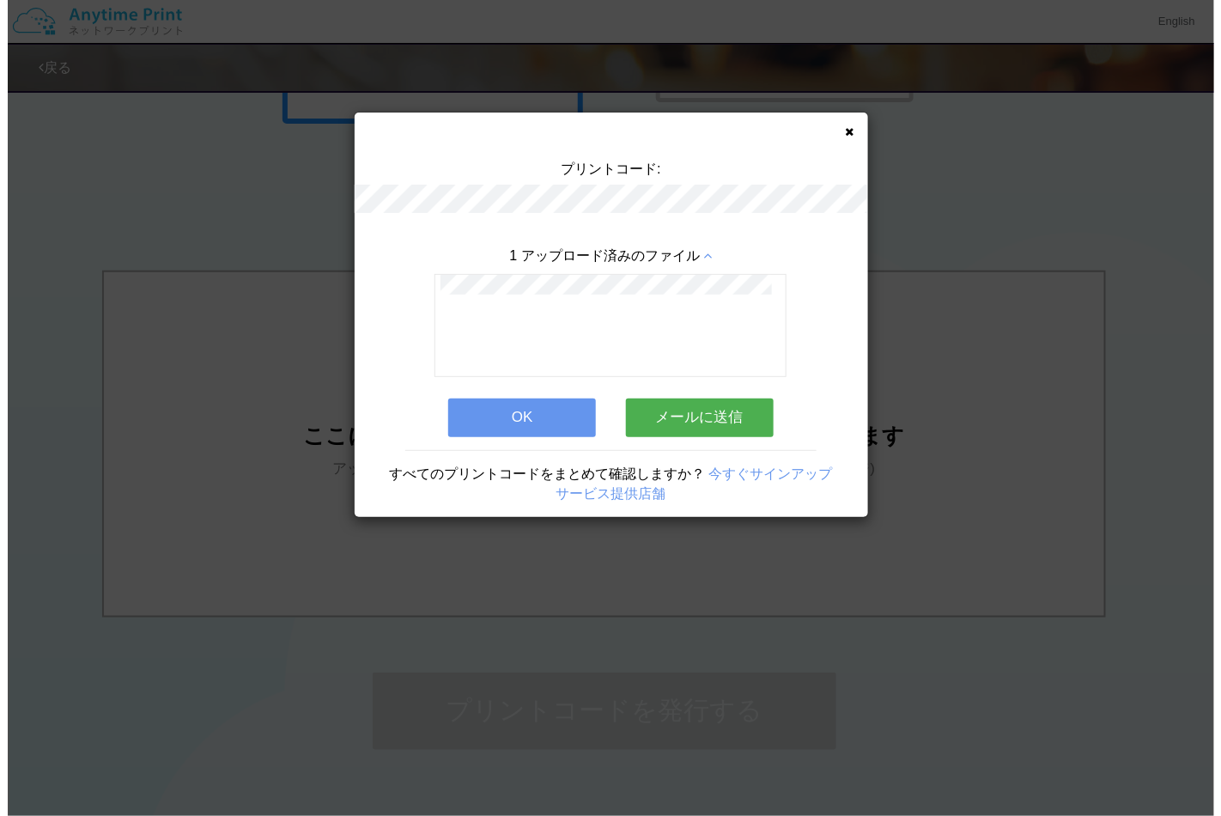
scroll to position [0, 0]
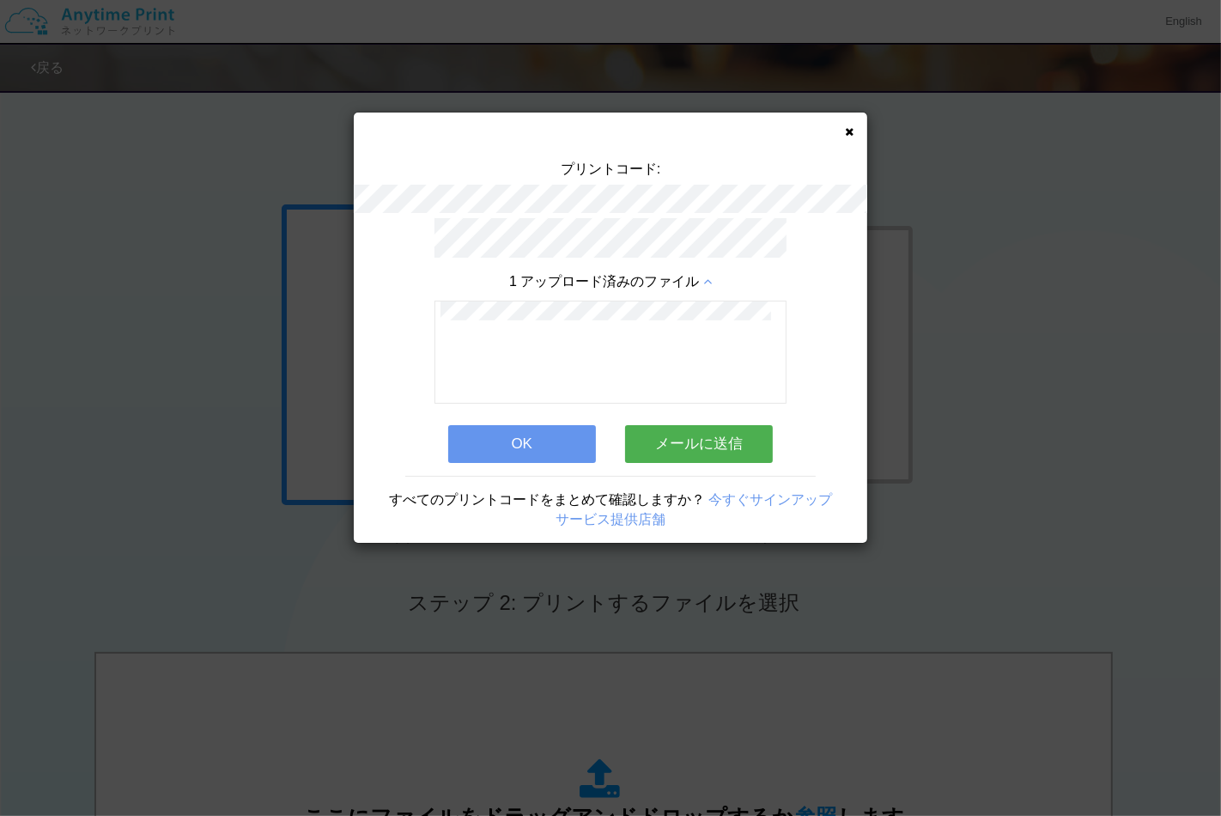
click at [562, 431] on button "OK" at bounding box center [522, 444] width 148 height 38
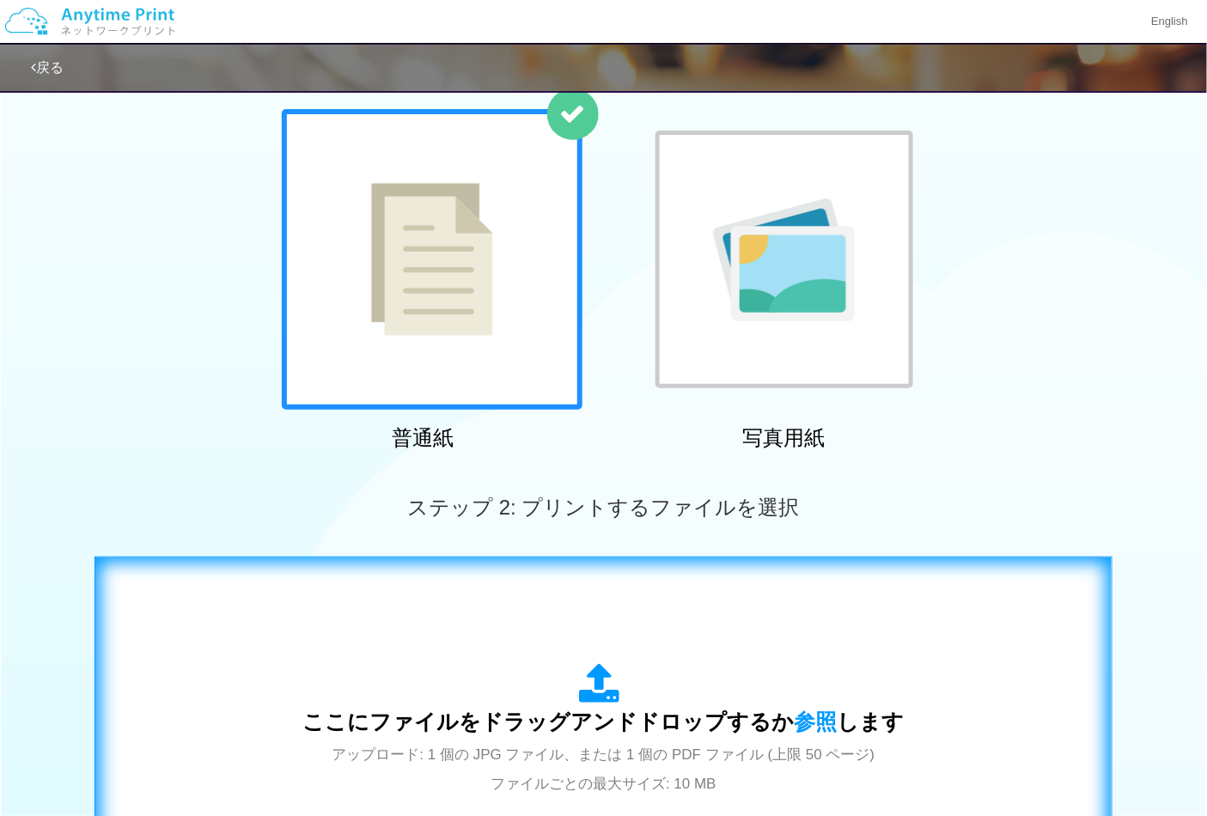
scroll to position [286, 0]
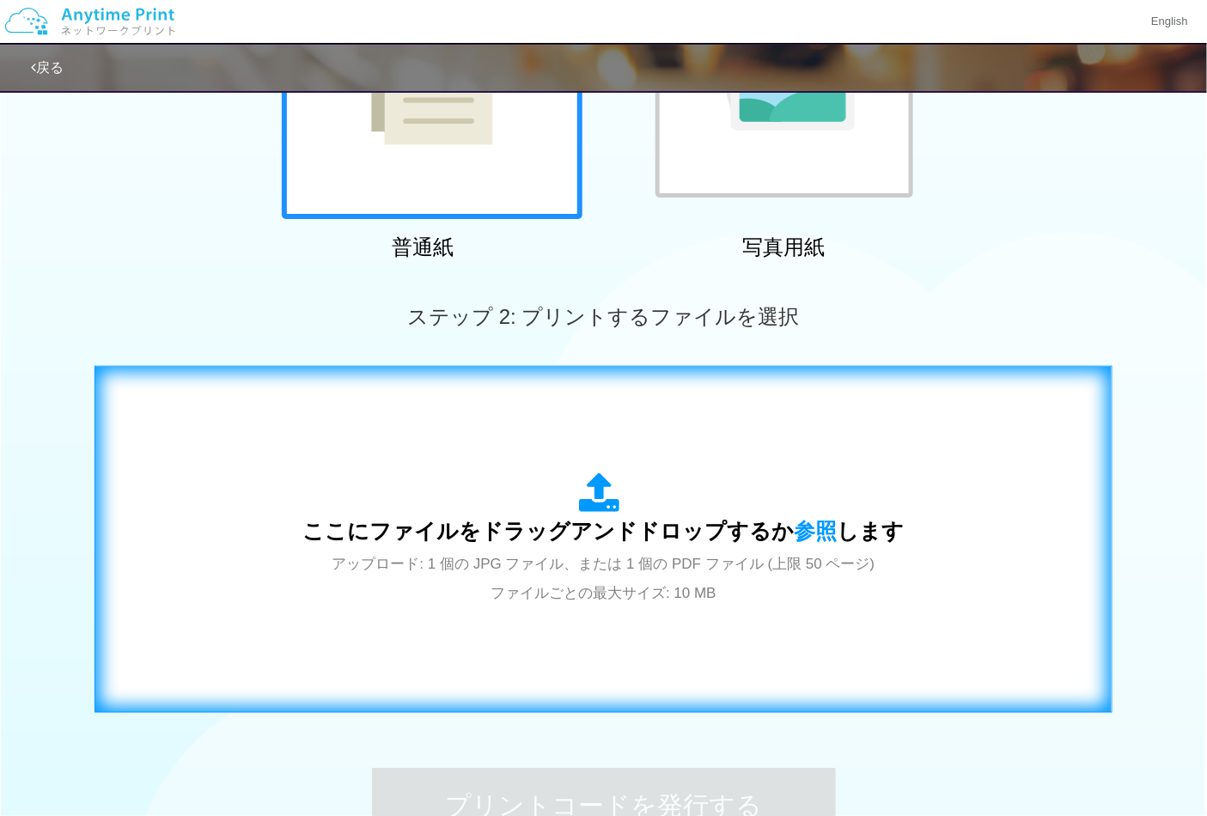
click at [606, 537] on span "ここにファイルをドラッグアンドドロップするか 参照 します" at bounding box center [603, 531] width 601 height 24
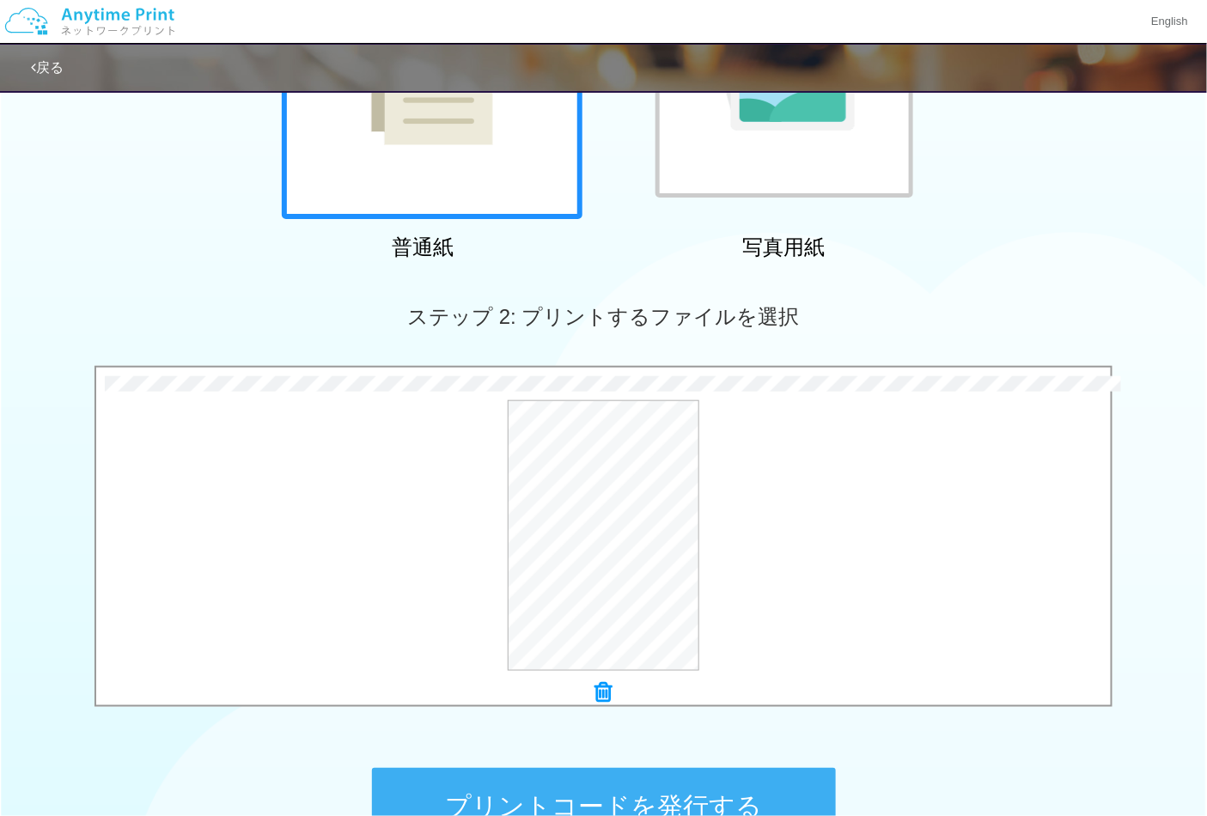
scroll to position [490, 0]
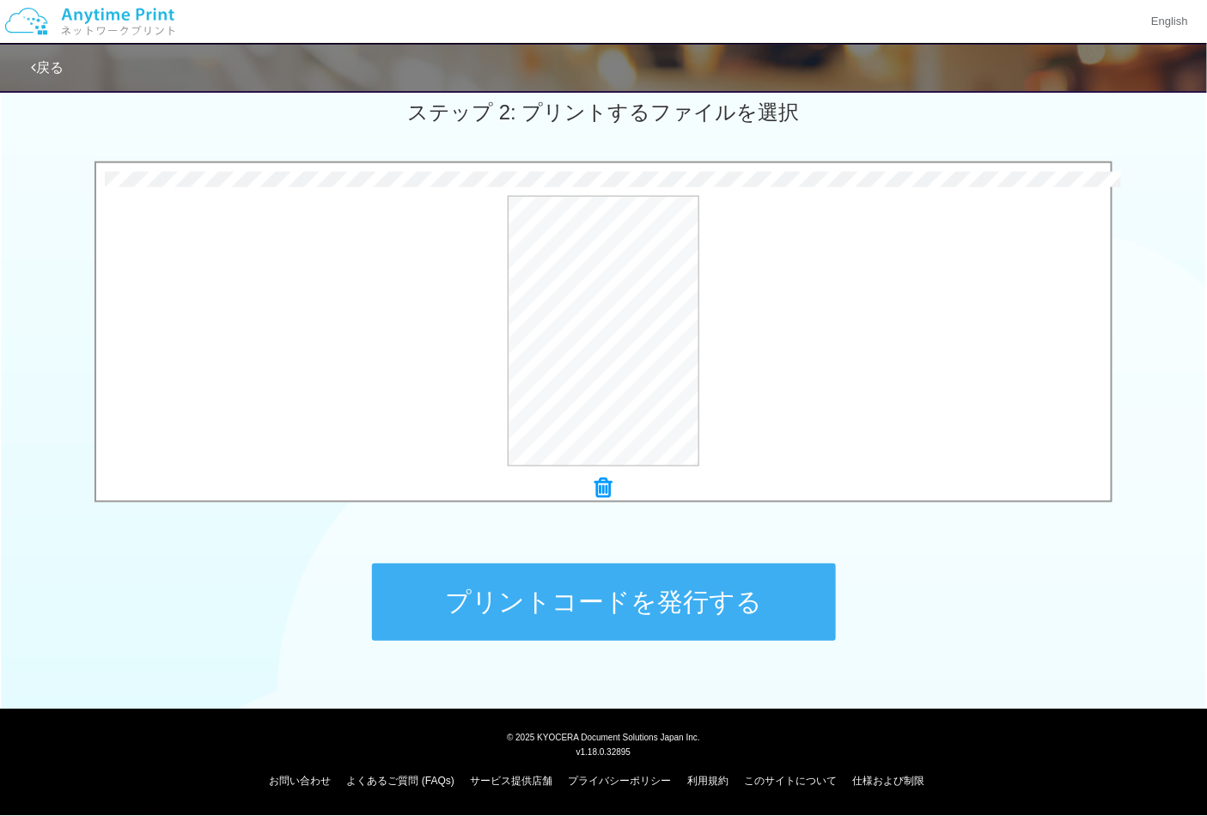
click at [708, 580] on button "プリントコードを発行する" at bounding box center [604, 601] width 464 height 77
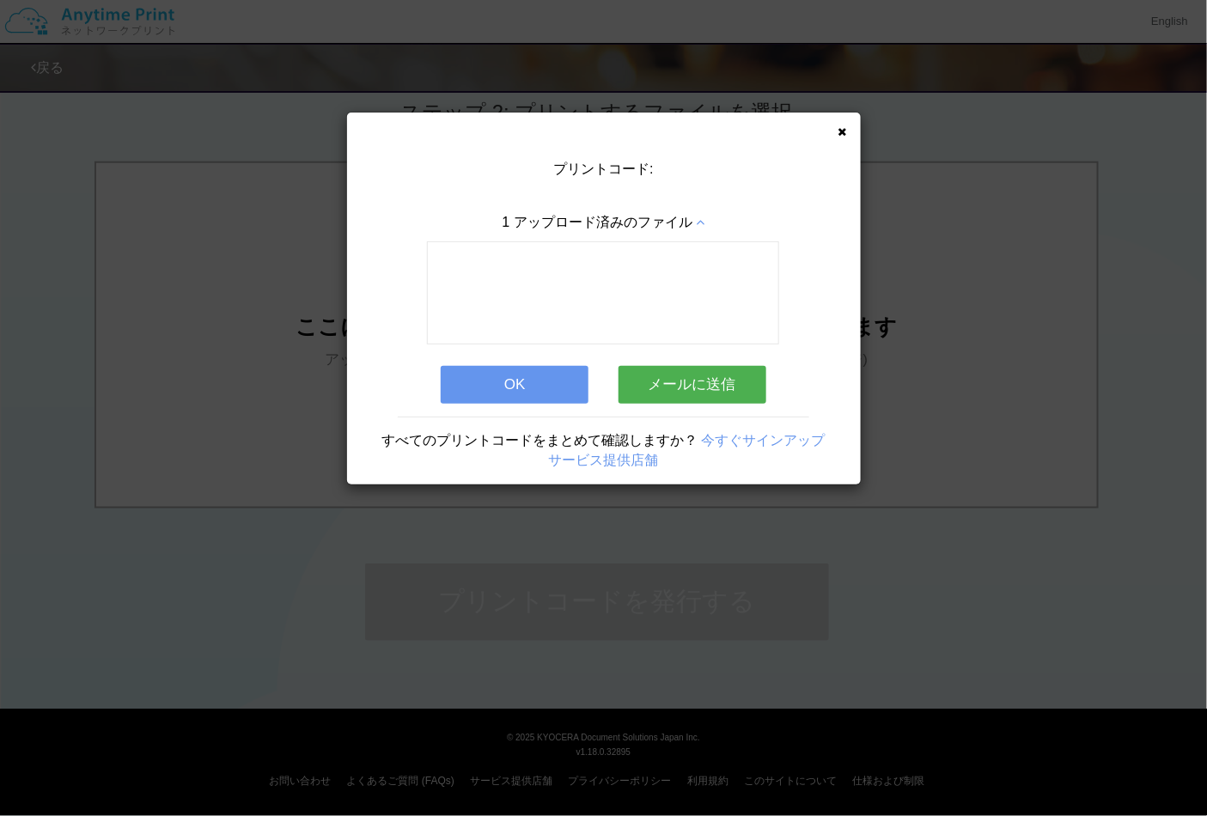
scroll to position [0, 0]
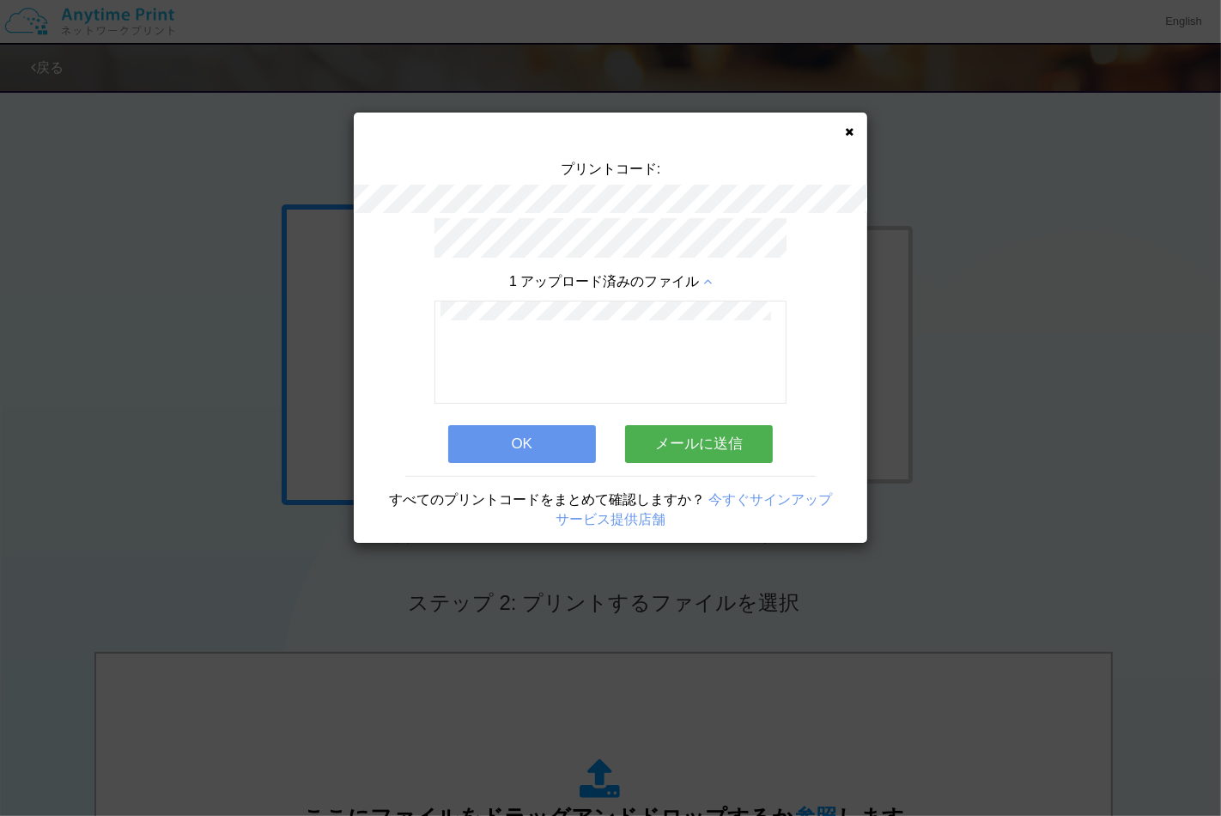
click at [569, 447] on button "OK" at bounding box center [522, 444] width 148 height 38
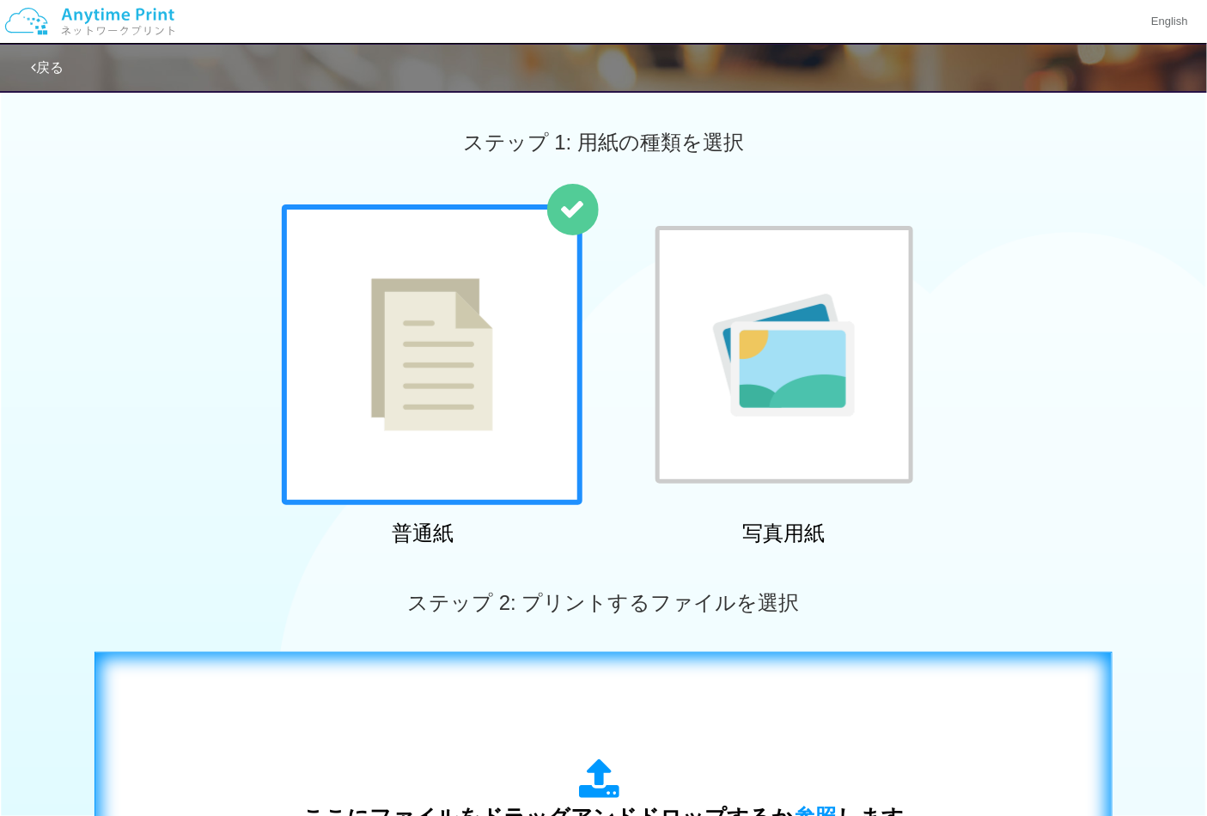
scroll to position [286, 0]
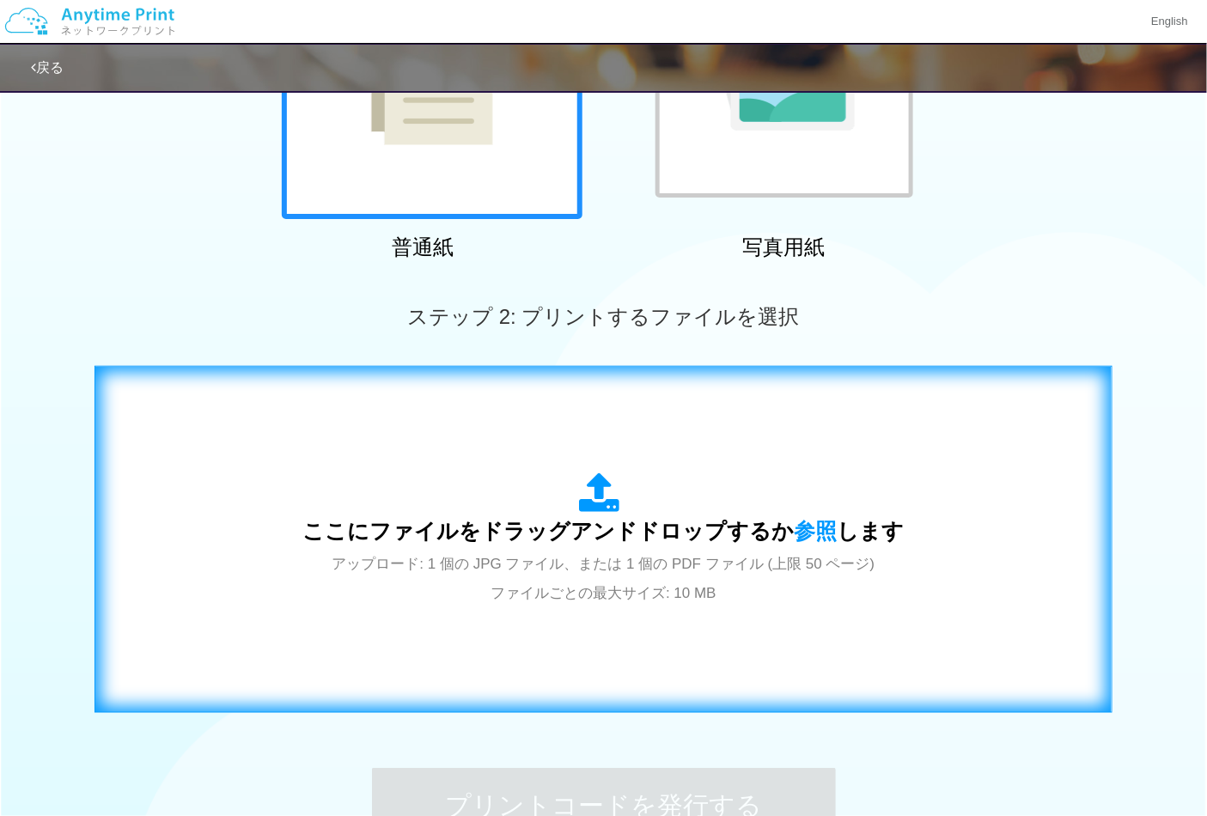
click at [624, 513] on icon at bounding box center [604, 493] width 48 height 43
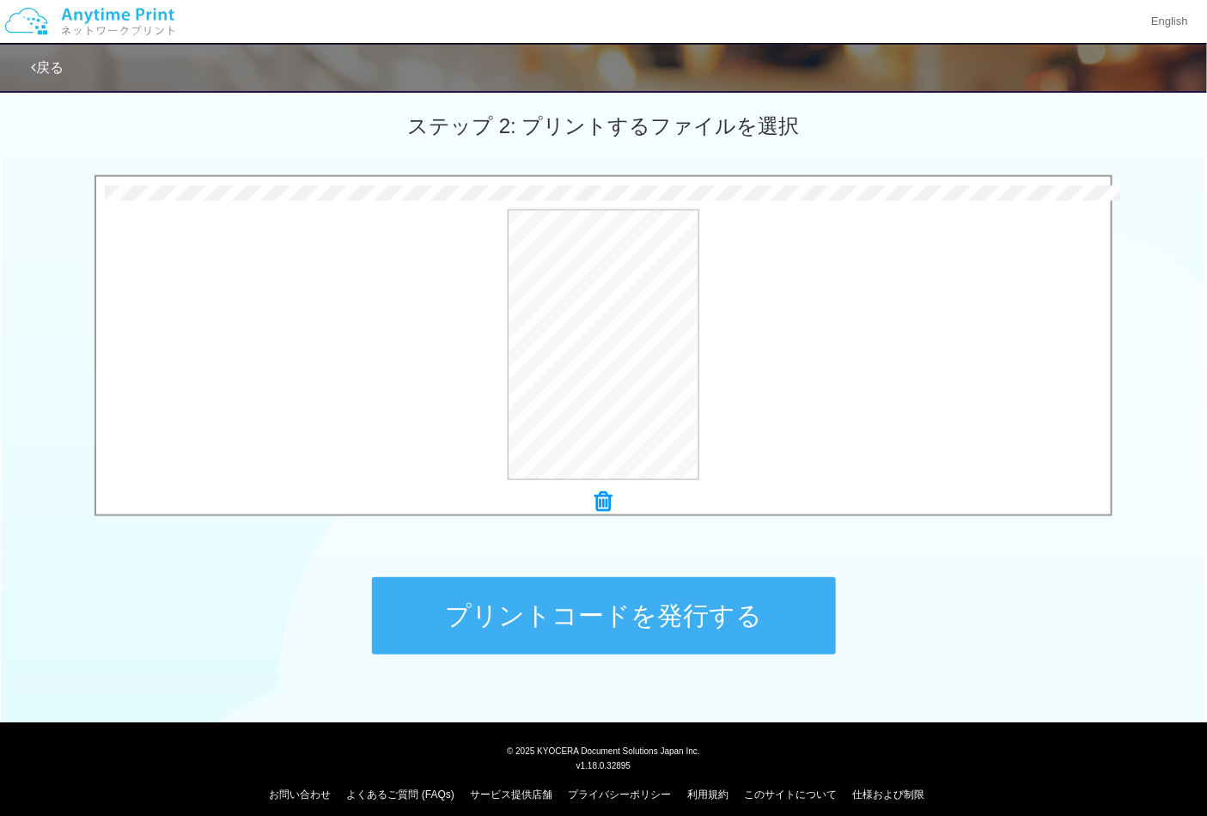
scroll to position [490, 0]
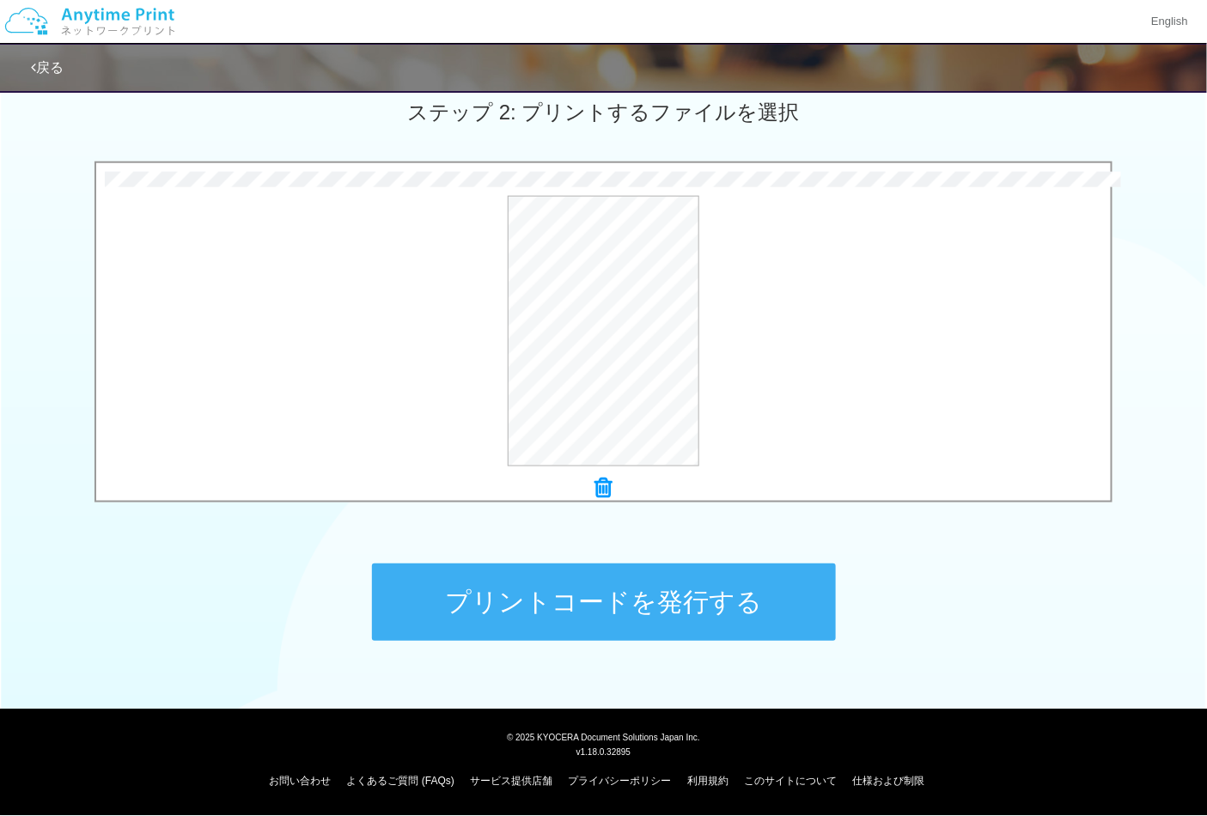
click at [726, 624] on button "プリントコードを発行する" at bounding box center [604, 601] width 464 height 77
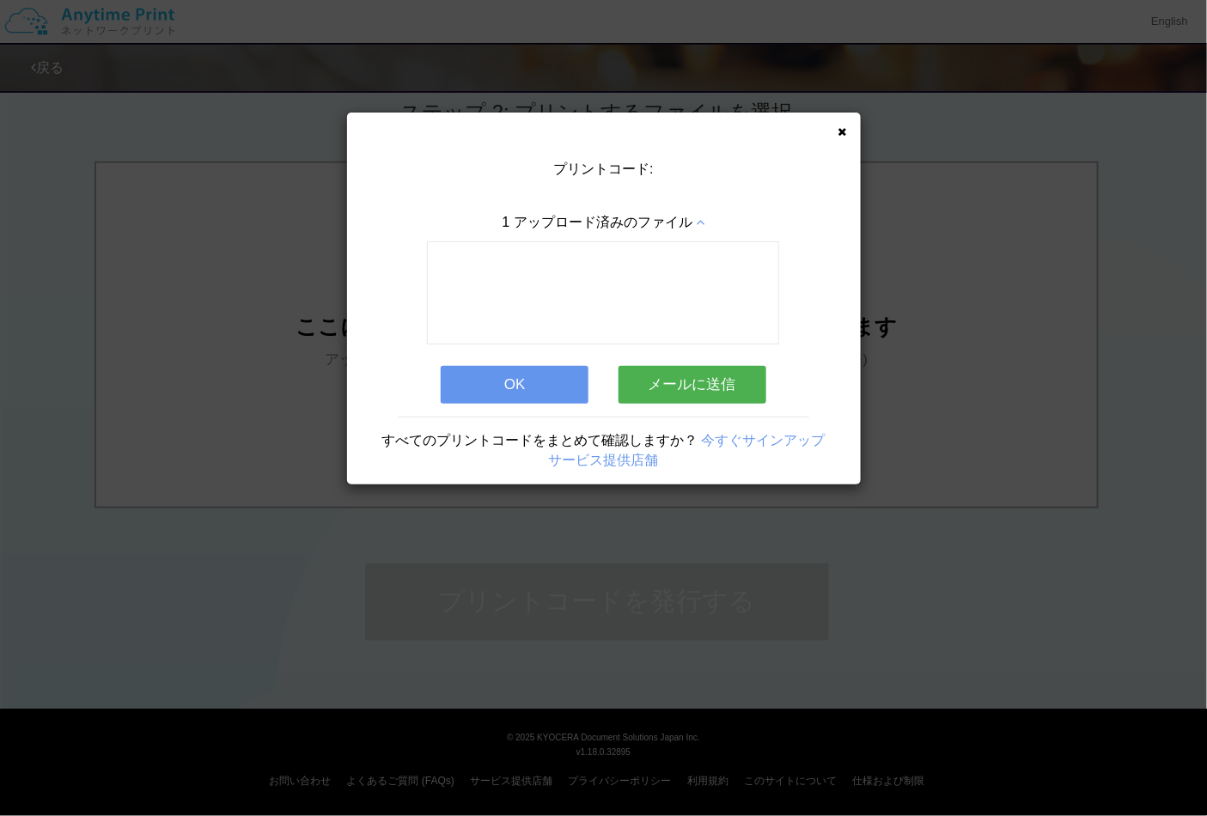
scroll to position [0, 0]
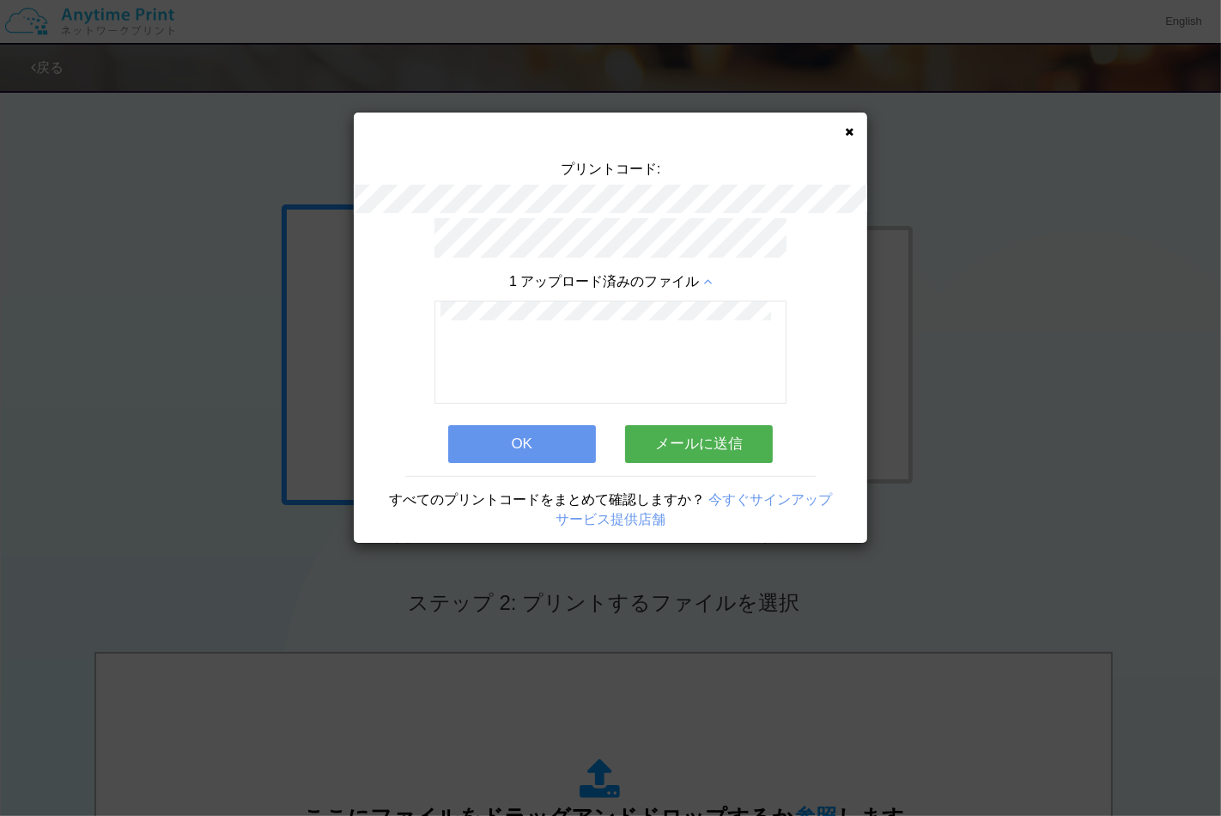
click at [527, 435] on button "OK" at bounding box center [522, 444] width 148 height 38
